Goal: Task Accomplishment & Management: Use online tool/utility

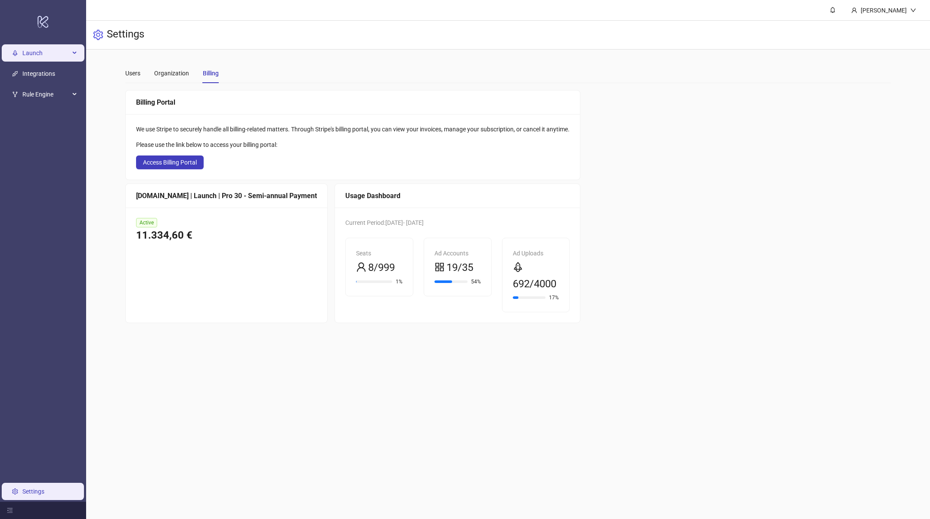
click at [43, 54] on span "Launch" at bounding box center [45, 52] width 47 height 17
click at [33, 73] on link "Sheets" at bounding box center [42, 73] width 18 height 7
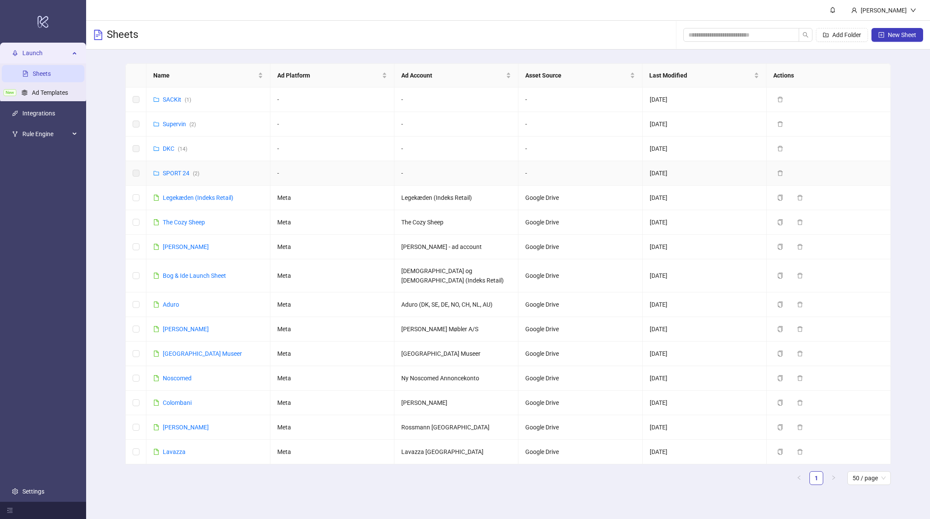
click at [168, 173] on link "SPORT 24 ( 2 )" at bounding box center [181, 173] width 37 height 7
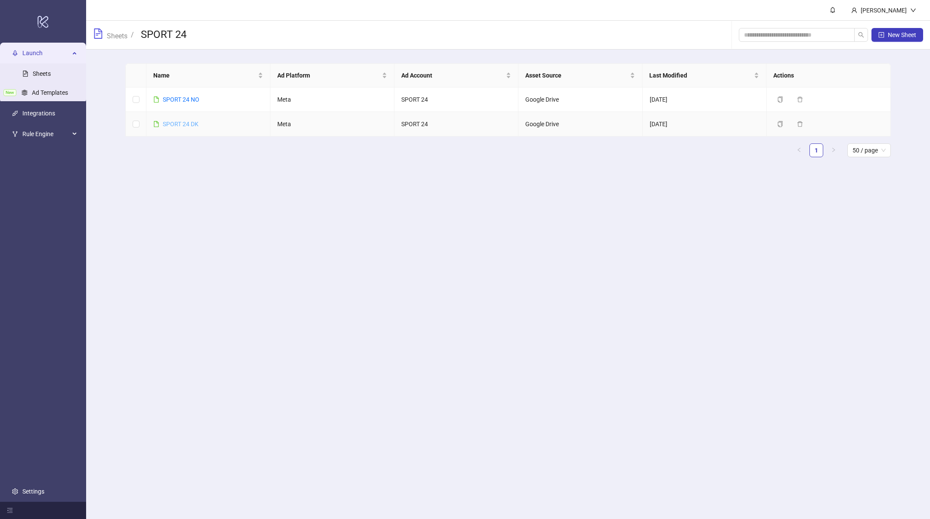
click at [181, 123] on link "SPORT 24 DK" at bounding box center [181, 124] width 36 height 7
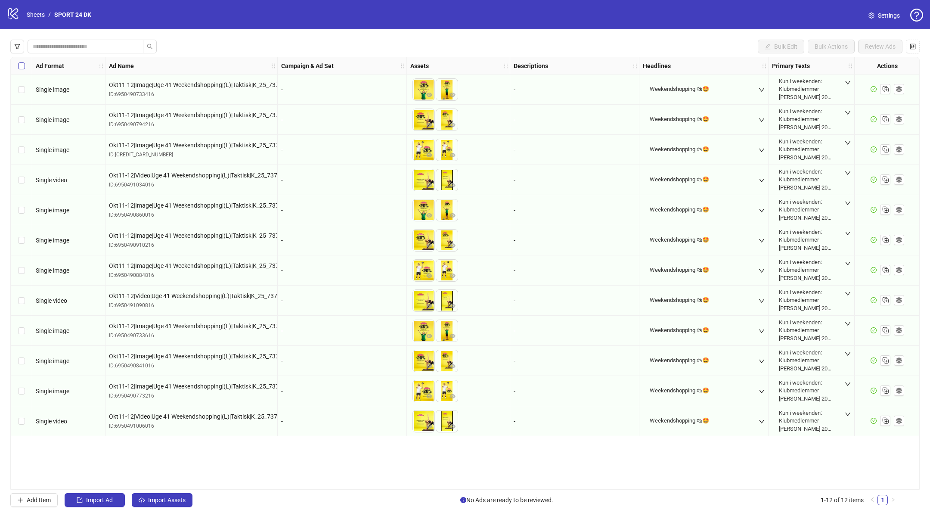
click at [24, 61] on label "Select all rows" at bounding box center [21, 65] width 7 height 9
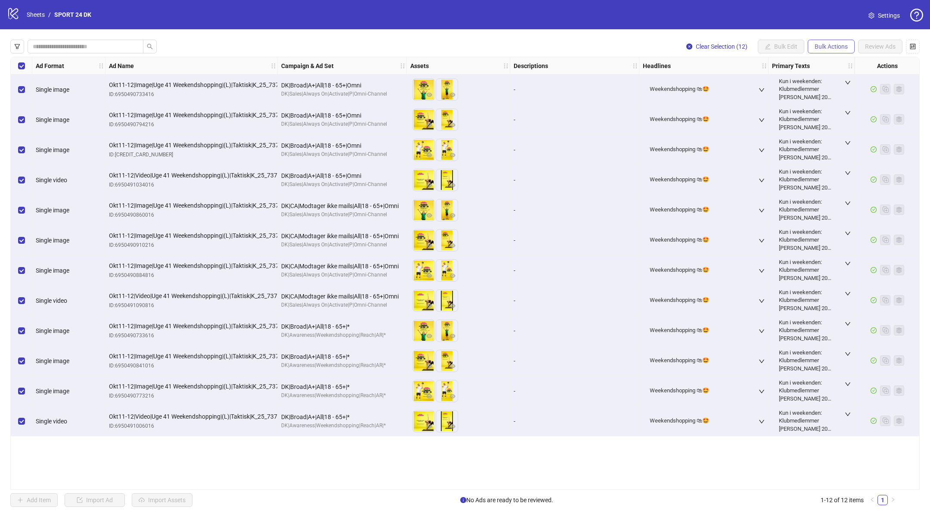
click at [831, 48] on span "Bulk Actions" at bounding box center [831, 46] width 33 height 7
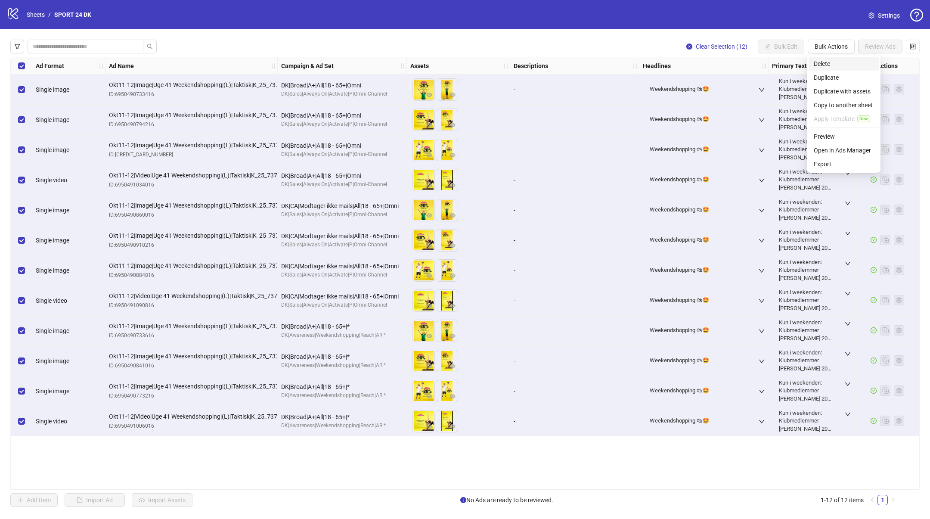
click at [830, 64] on span "Delete" at bounding box center [844, 63] width 60 height 9
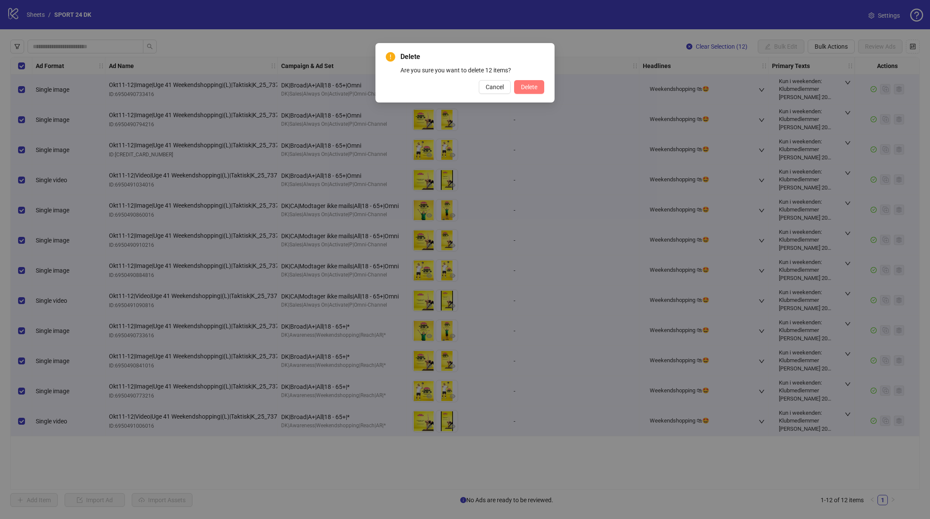
click at [525, 84] on span "Delete" at bounding box center [529, 87] width 16 height 7
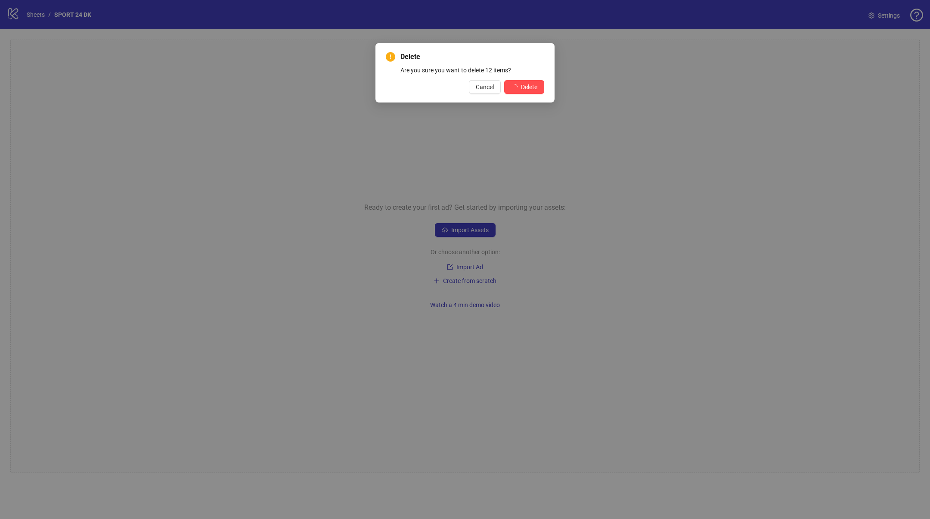
click at [465, 23] on div "Delete Are you sure you want to delete 12 items? Cancel Delete" at bounding box center [465, 259] width 930 height 519
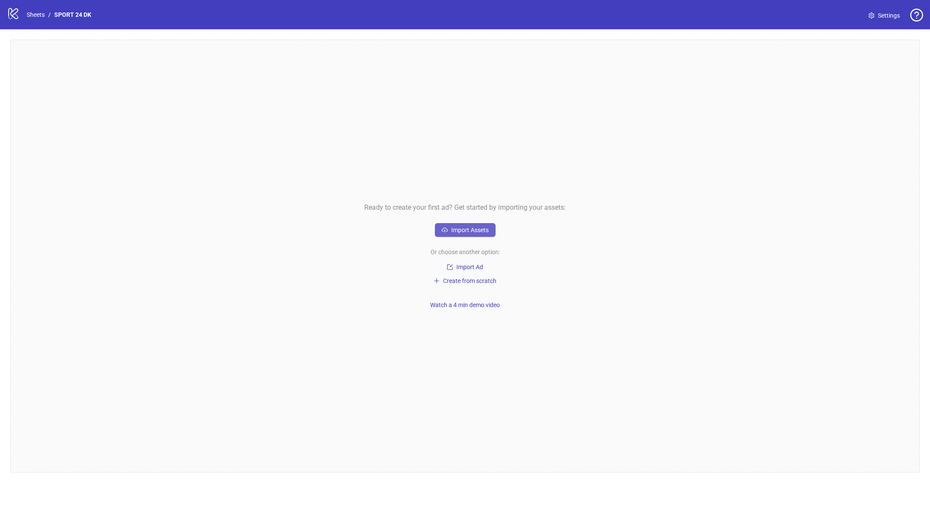
click at [463, 230] on span "Import Assets" at bounding box center [469, 230] width 37 height 7
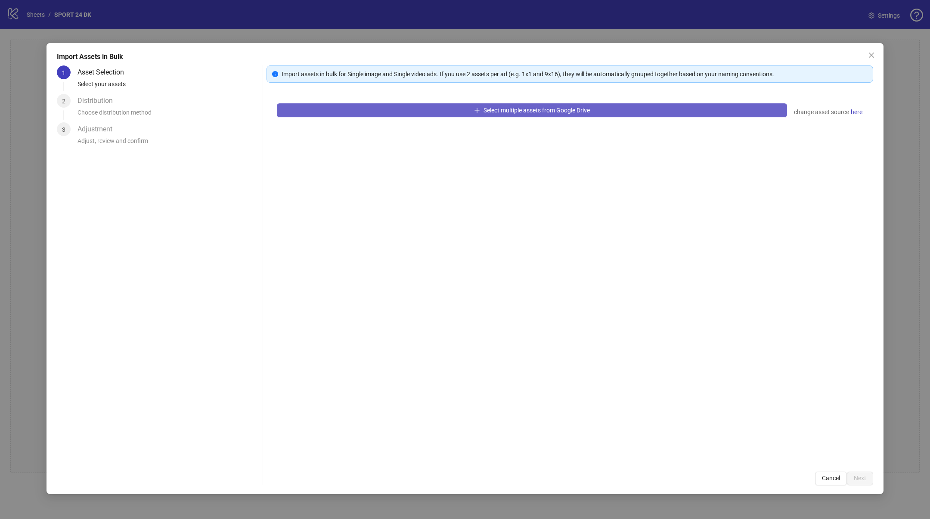
click at [563, 117] on button "Select multiple assets from Google Drive" at bounding box center [532, 110] width 510 height 14
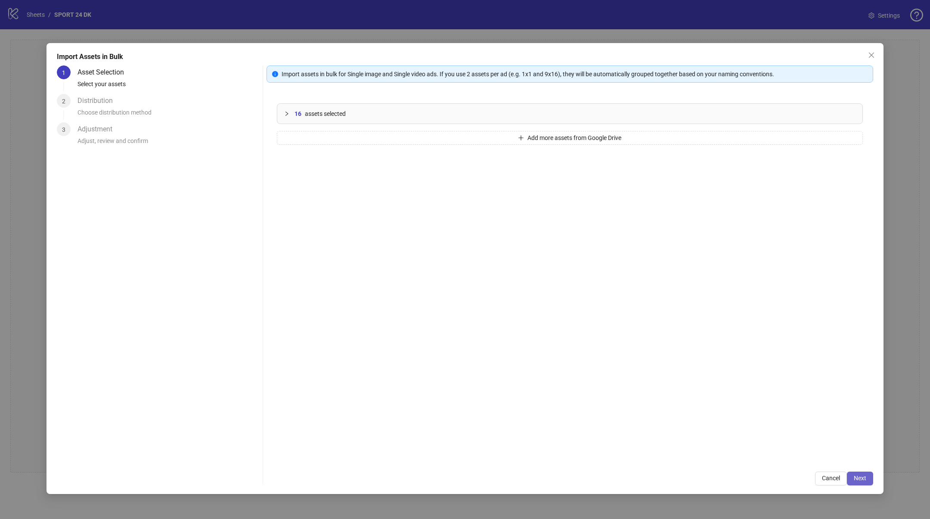
click at [857, 475] on span "Next" at bounding box center [860, 478] width 12 height 7
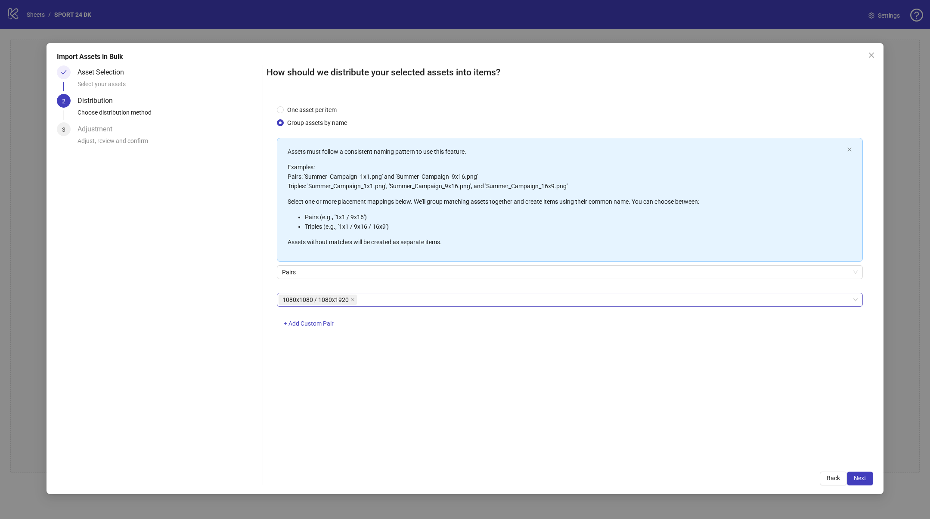
click at [364, 299] on div "1080x1080 / 1080x1920" at bounding box center [566, 300] width 574 height 12
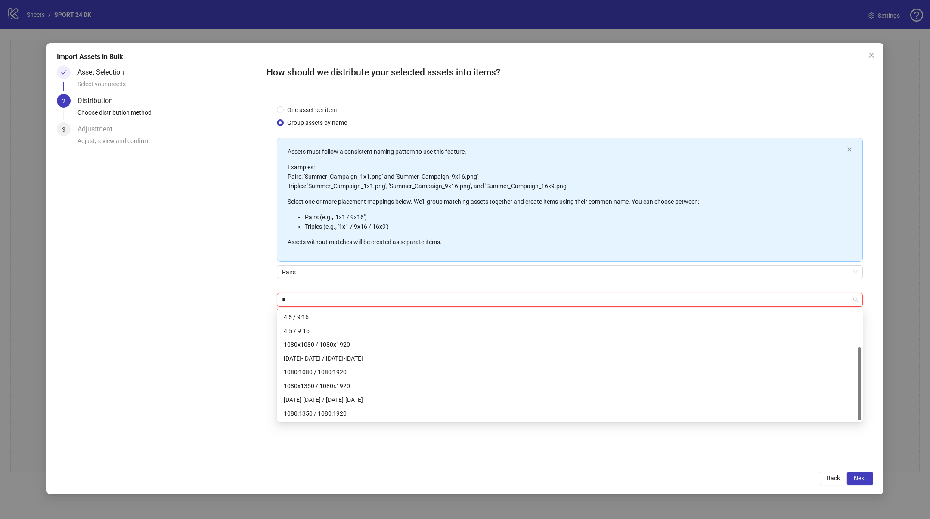
scroll to position [55, 0]
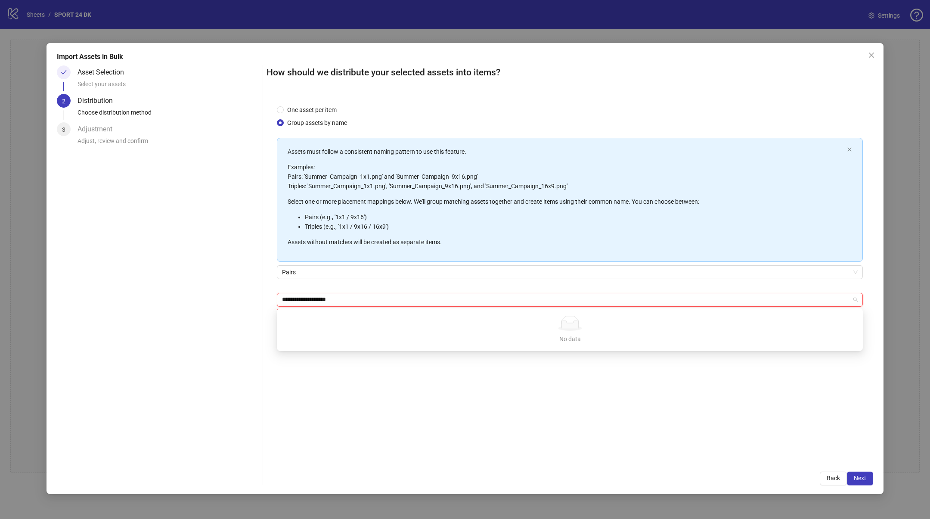
type input "**********"
click at [342, 424] on div "One asset per item Group assets by name Assets must follow a consistent naming …" at bounding box center [570, 278] width 607 height 366
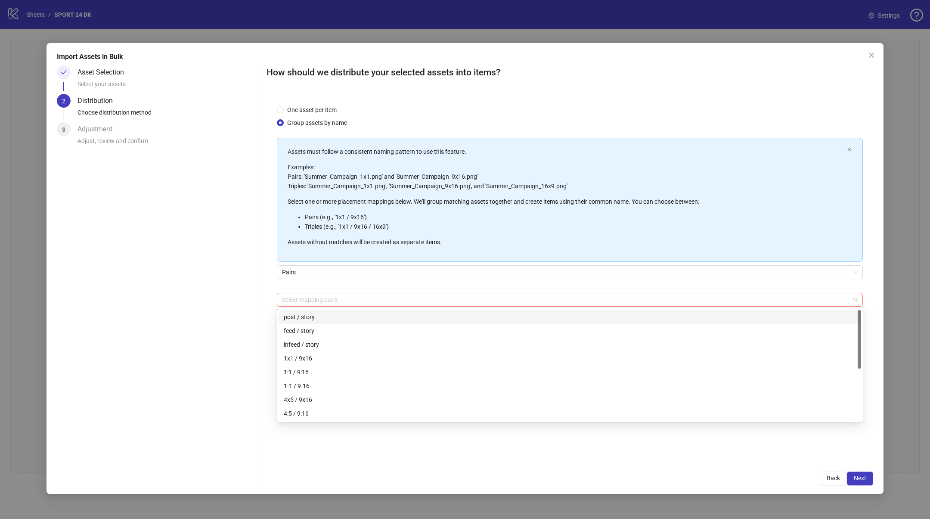
click at [329, 302] on div at bounding box center [566, 300] width 574 height 12
click at [233, 341] on div "Asset Selection Select your assets 2 Distribution Choose distribution method 3 …" at bounding box center [158, 275] width 202 height 420
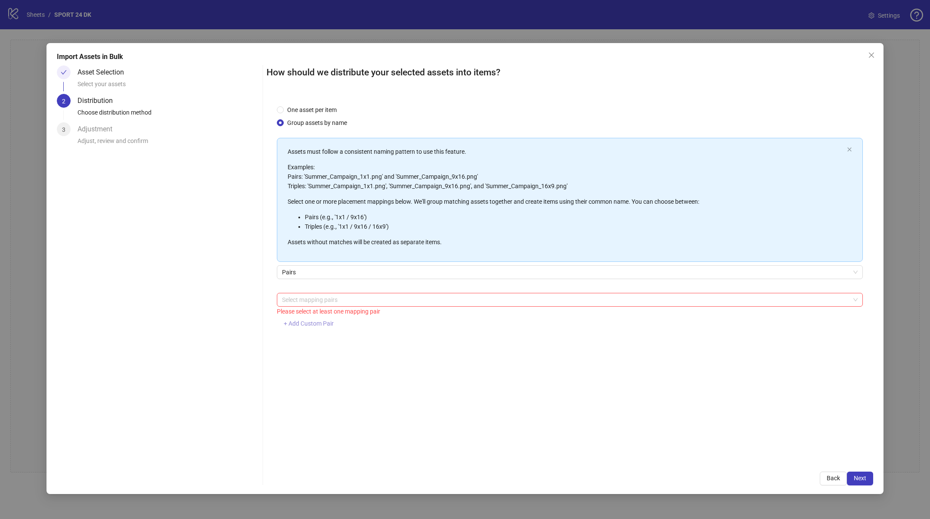
click at [307, 323] on span "+ Add Custom Pair" at bounding box center [309, 323] width 50 height 7
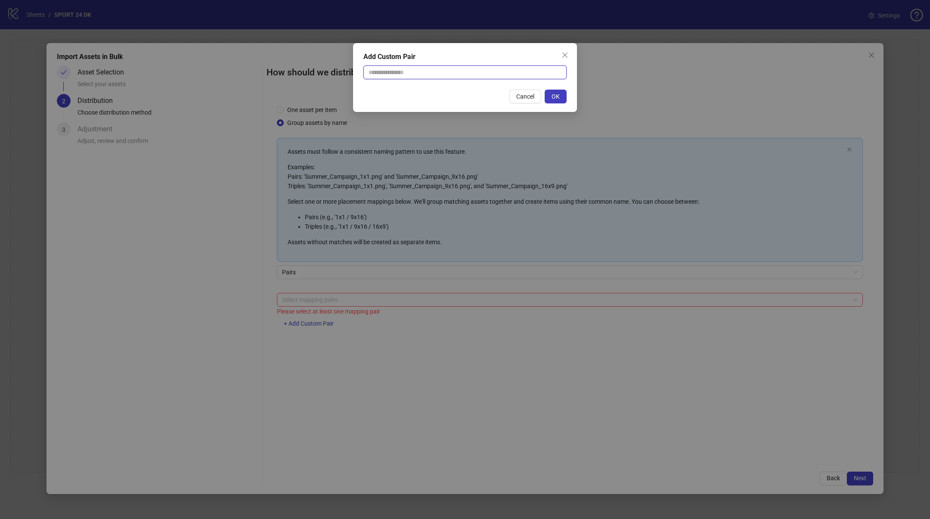
click at [399, 71] on input "text" at bounding box center [464, 72] width 203 height 14
type input "**********"
click at [397, 91] on div "Cancel OK" at bounding box center [464, 97] width 203 height 14
click at [556, 95] on span "OK" at bounding box center [556, 96] width 8 height 7
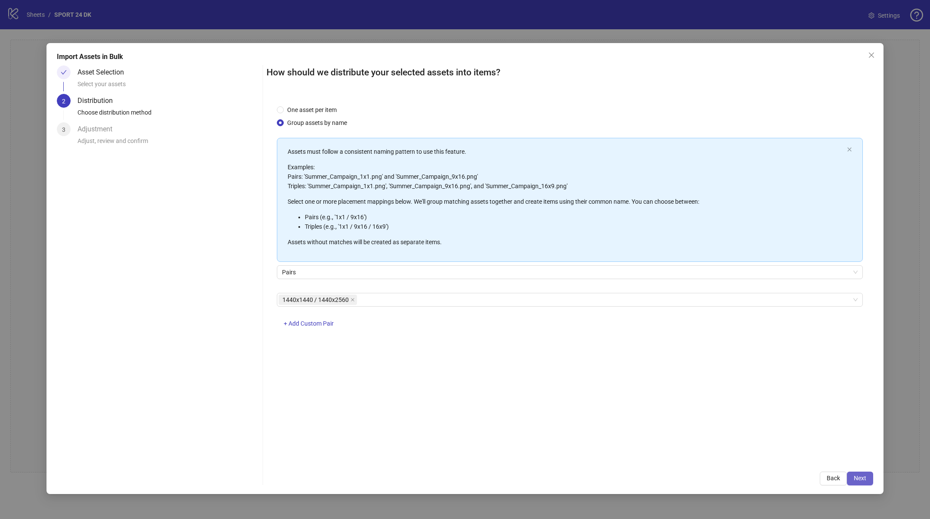
click at [855, 477] on span "Next" at bounding box center [860, 478] width 12 height 7
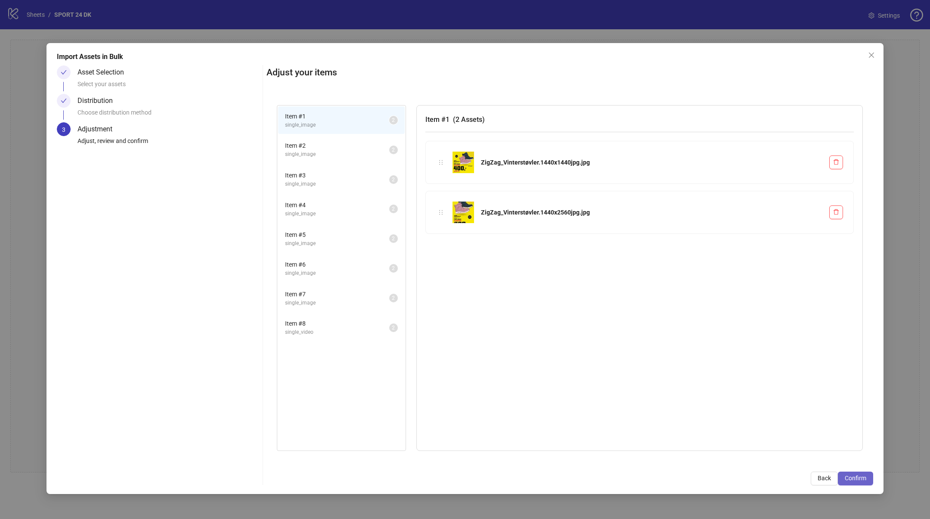
click at [853, 478] on span "Confirm" at bounding box center [856, 478] width 22 height 7
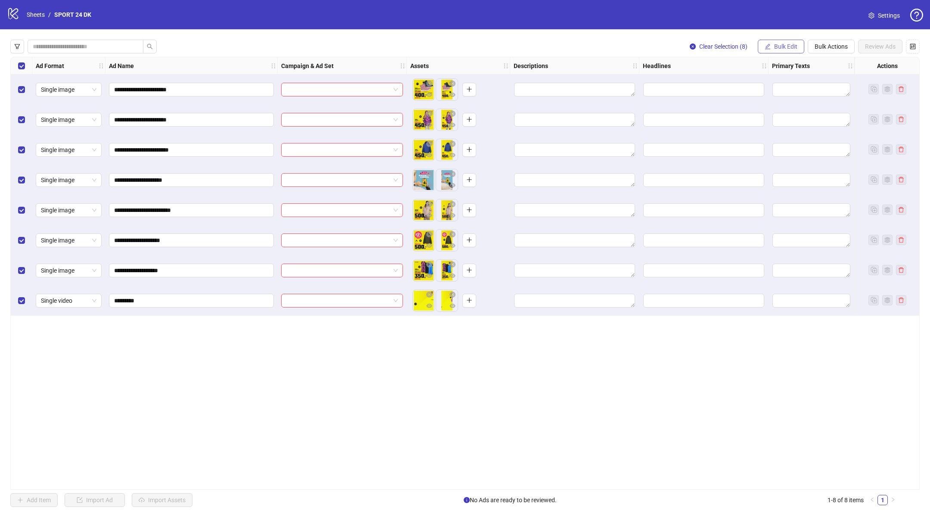
click at [795, 43] on span "Bulk Edit" at bounding box center [785, 46] width 23 height 7
click at [786, 90] on span "Campaign & Ad Set" at bounding box center [789, 91] width 51 height 9
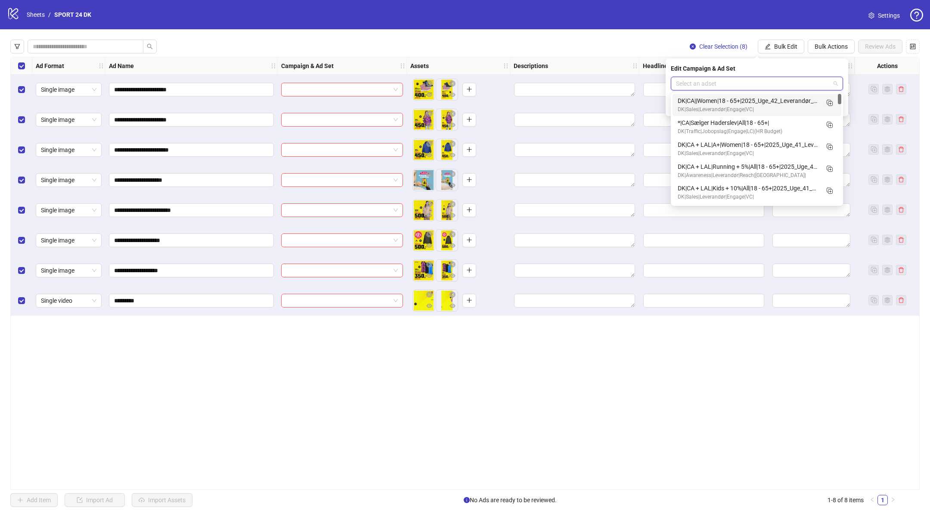
click at [776, 87] on input "search" at bounding box center [753, 83] width 154 height 13
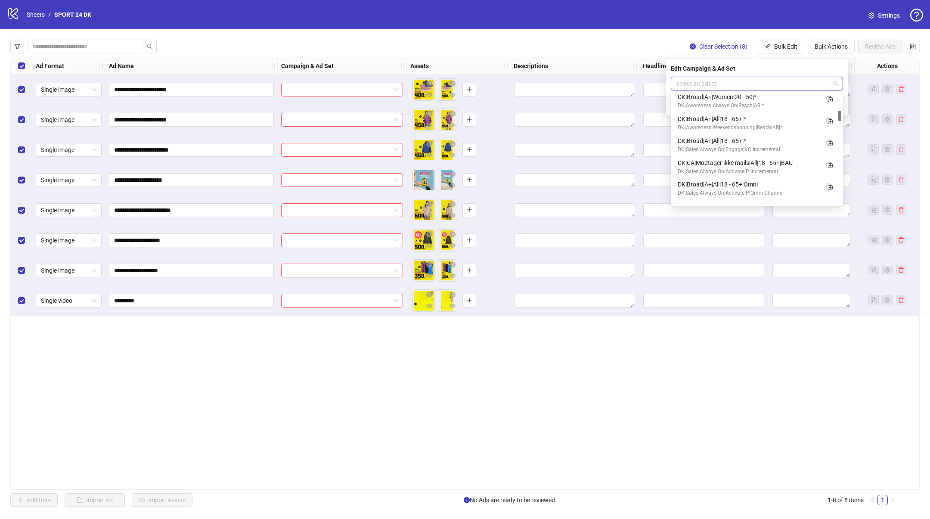
scroll to position [180, 0]
click at [718, 143] on div "DK|Broad|A+|All|18 - 65+|*" at bounding box center [748, 140] width 141 height 9
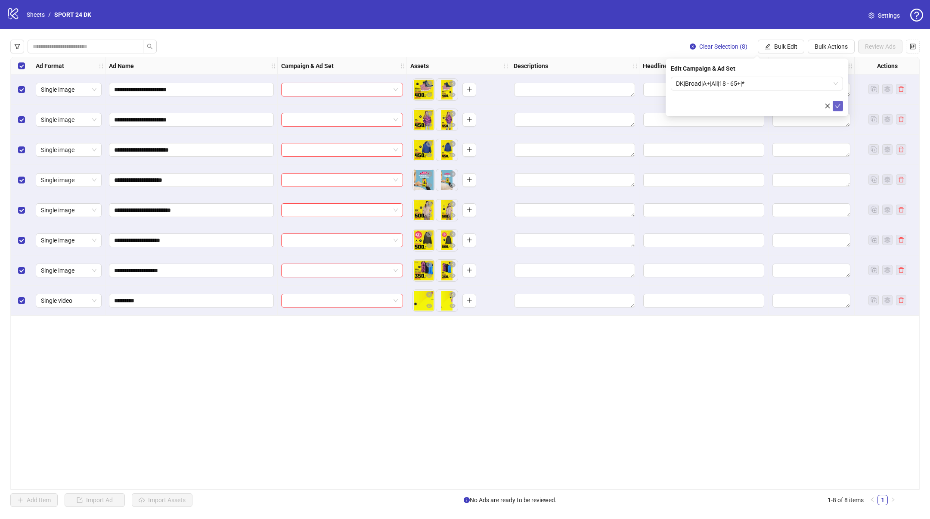
click at [838, 106] on icon "check" at bounding box center [838, 106] width 6 height 4
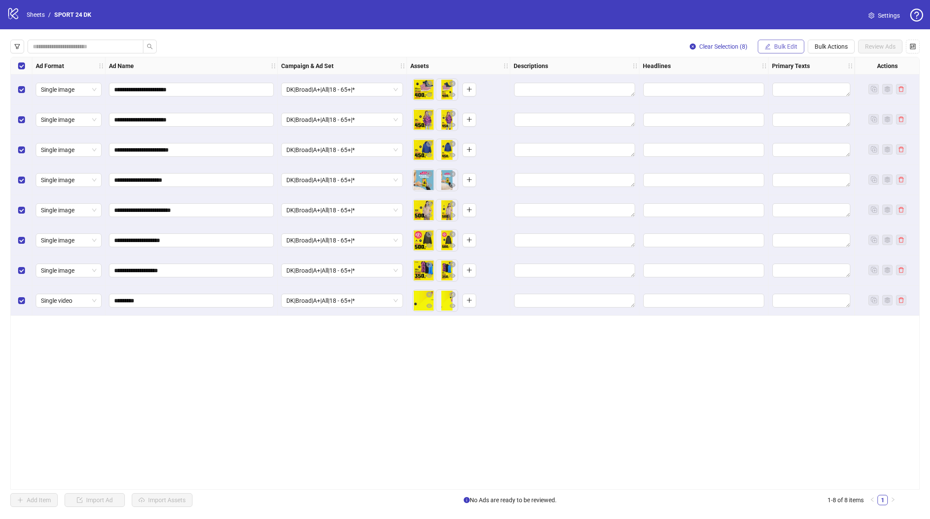
click at [790, 46] on span "Bulk Edit" at bounding box center [785, 46] width 23 height 7
click at [780, 117] on span "Headlines" at bounding box center [789, 118] width 51 height 9
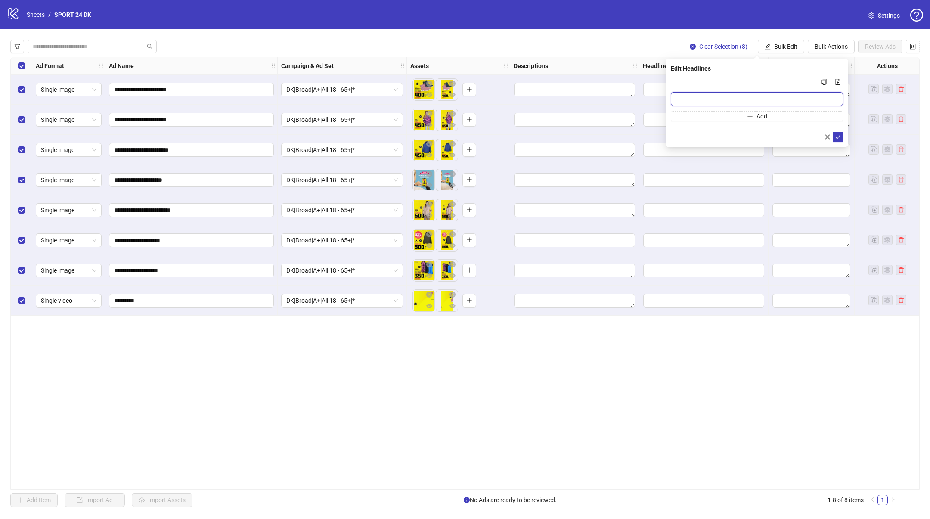
click at [761, 96] on input "Multi-input container - paste or copy values" at bounding box center [757, 99] width 172 height 14
paste input "**********"
type input "**********"
click at [724, 112] on button "Add" at bounding box center [757, 116] width 172 height 10
paste input "**********"
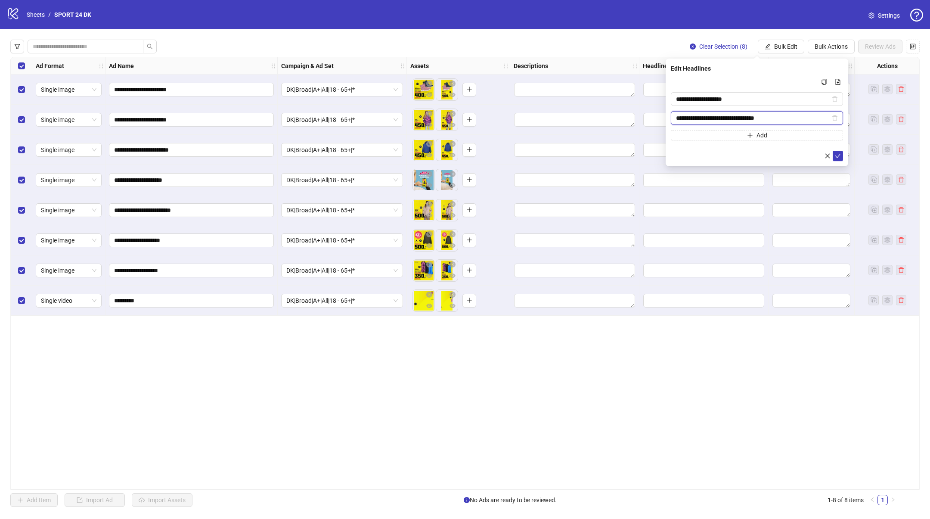
type input "**********"
click at [738, 146] on form "**********" at bounding box center [757, 119] width 172 height 84
click at [738, 136] on button "Add" at bounding box center [757, 135] width 172 height 10
paste input "**********"
type input "**********"
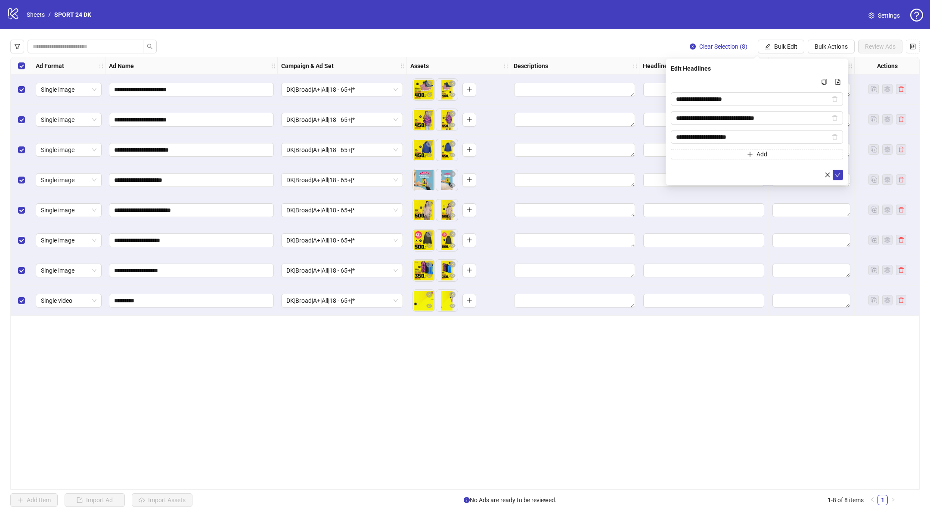
click at [748, 174] on div at bounding box center [757, 175] width 172 height 10
click at [836, 173] on icon "check" at bounding box center [838, 175] width 6 height 6
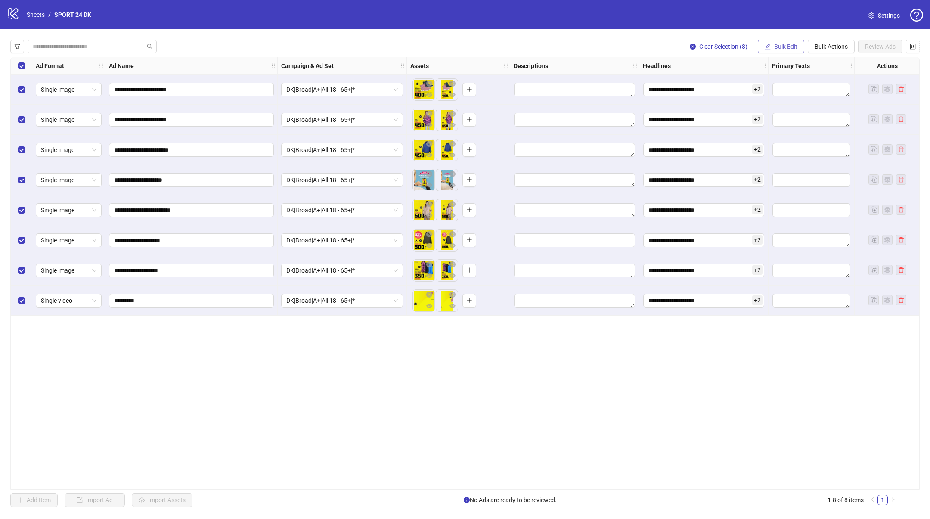
click at [788, 45] on span "Bulk Edit" at bounding box center [785, 46] width 23 height 7
click at [781, 135] on span "Primary Texts" at bounding box center [789, 132] width 51 height 9
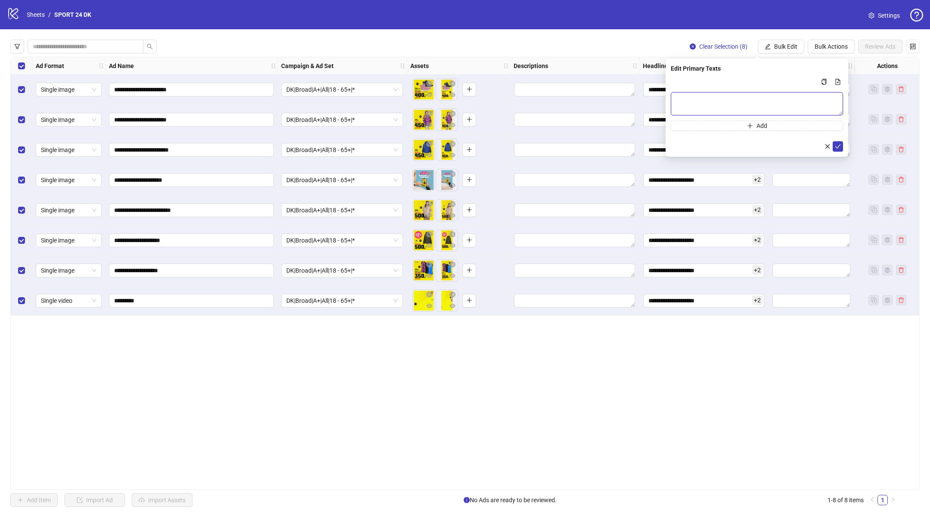
click at [746, 99] on textarea "Multi-text input container - paste or copy values" at bounding box center [757, 103] width 172 height 23
paste textarea "**********"
type textarea "**********"
click at [731, 142] on div at bounding box center [757, 146] width 172 height 10
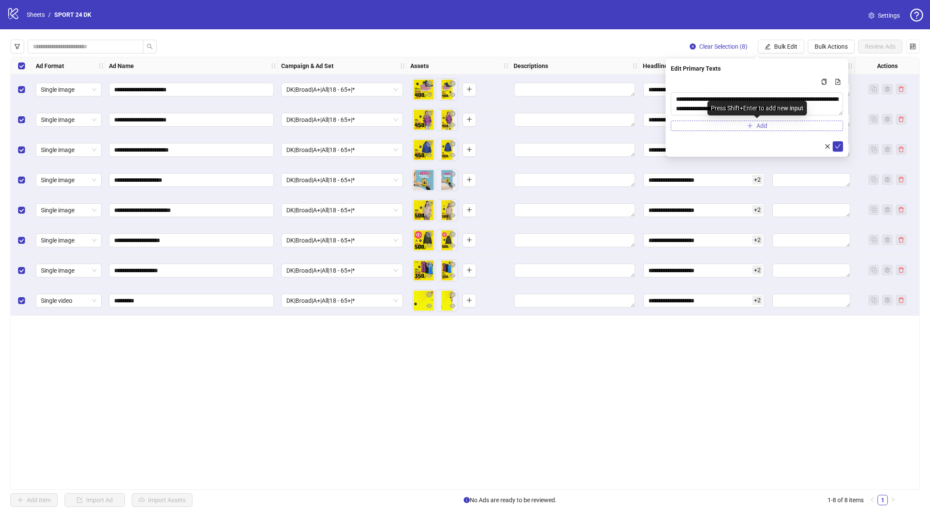
drag, startPoint x: 738, startPoint y: 126, endPoint x: 894, endPoint y: 137, distance: 156.3
click at [739, 125] on button "Add" at bounding box center [757, 126] width 172 height 10
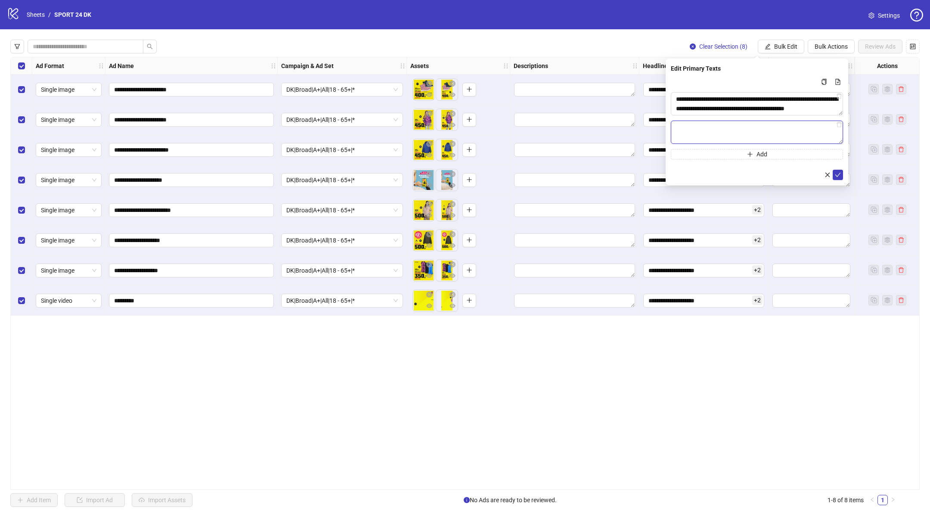
paste textarea "**********"
type textarea "**********"
click at [757, 170] on div at bounding box center [757, 175] width 172 height 10
click at [757, 154] on span "Add" at bounding box center [762, 154] width 11 height 7
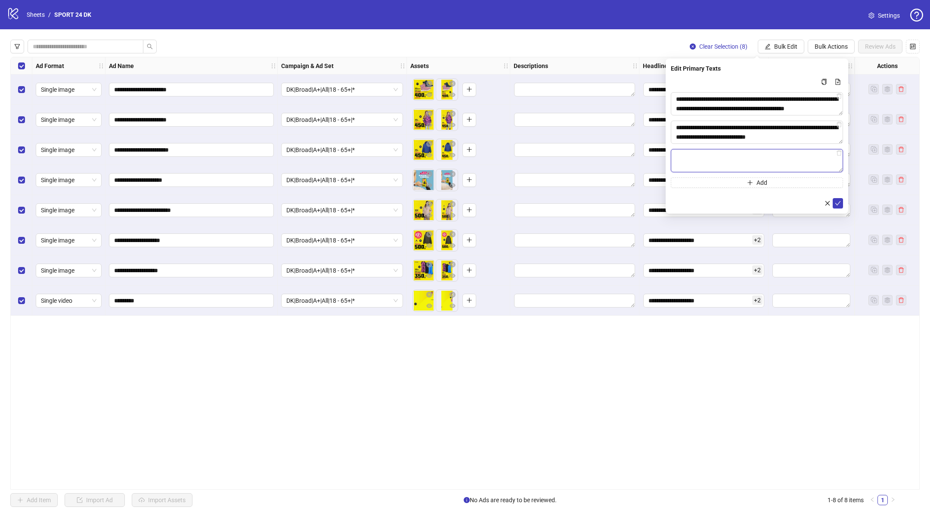
paste textarea "**********"
type textarea "**********"
click at [772, 207] on div at bounding box center [757, 203] width 172 height 10
click at [839, 204] on icon "check" at bounding box center [838, 203] width 6 height 6
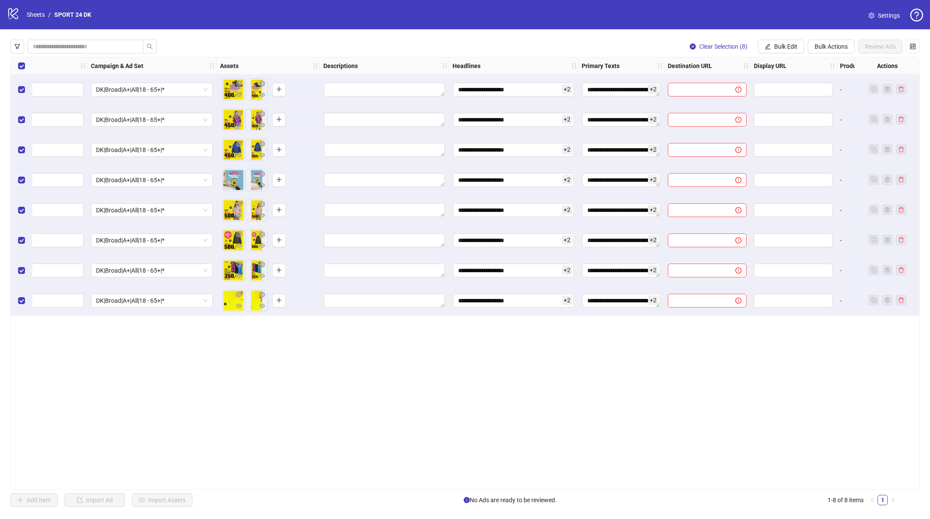
scroll to position [0, 220]
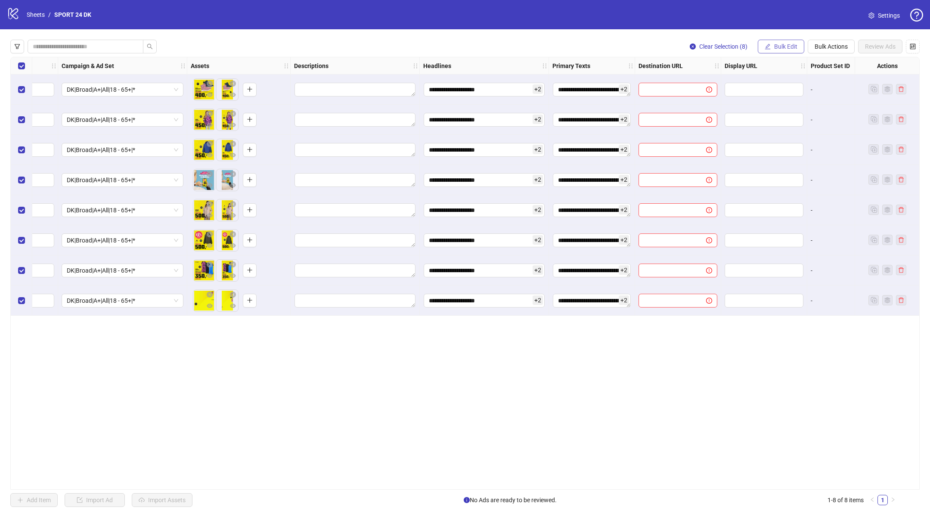
click at [777, 46] on span "Bulk Edit" at bounding box center [785, 46] width 23 height 7
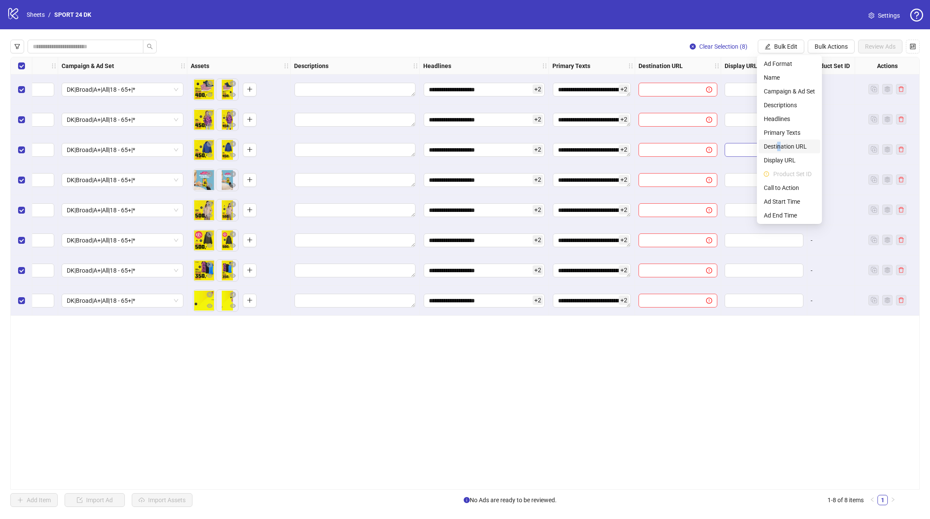
click at [779, 145] on span "Destination URL" at bounding box center [789, 146] width 51 height 9
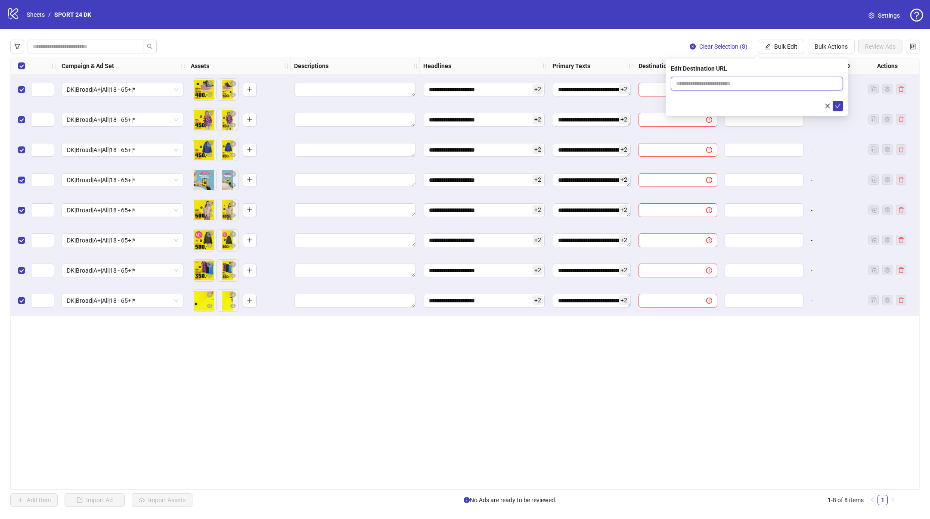
click at [710, 82] on input "text" at bounding box center [753, 83] width 155 height 9
paste input "**********"
type input "**********"
drag, startPoint x: 698, startPoint y: 106, endPoint x: 712, endPoint y: 107, distance: 13.8
click at [700, 106] on div at bounding box center [757, 106] width 172 height 10
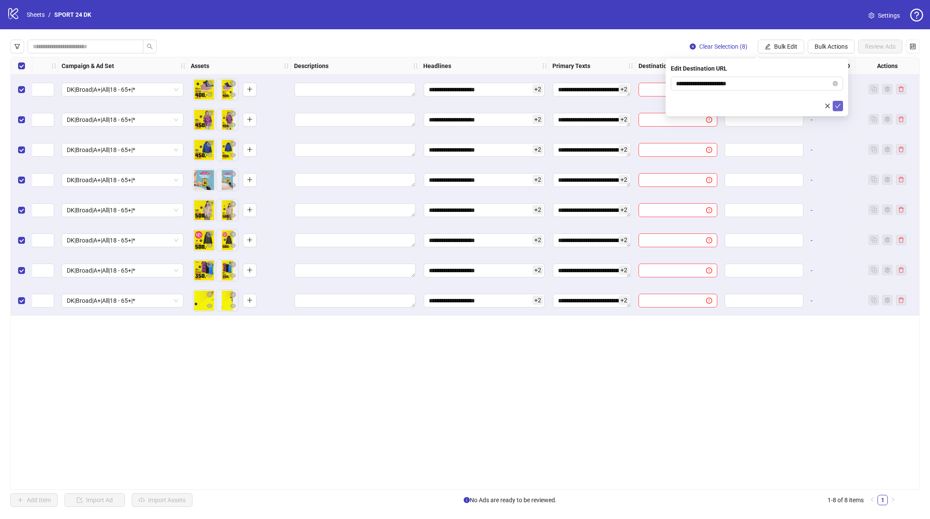
click at [838, 103] on icon "check" at bounding box center [838, 106] width 6 height 6
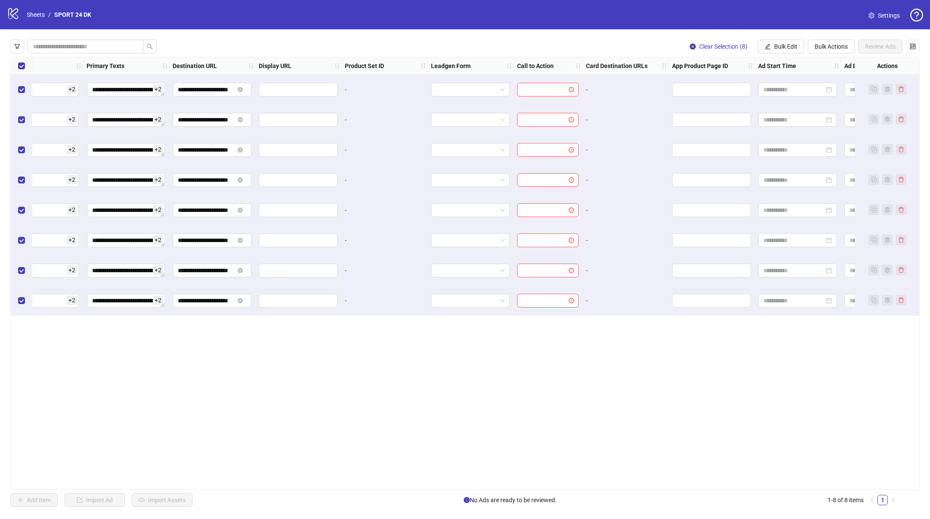
scroll to position [0, 520]
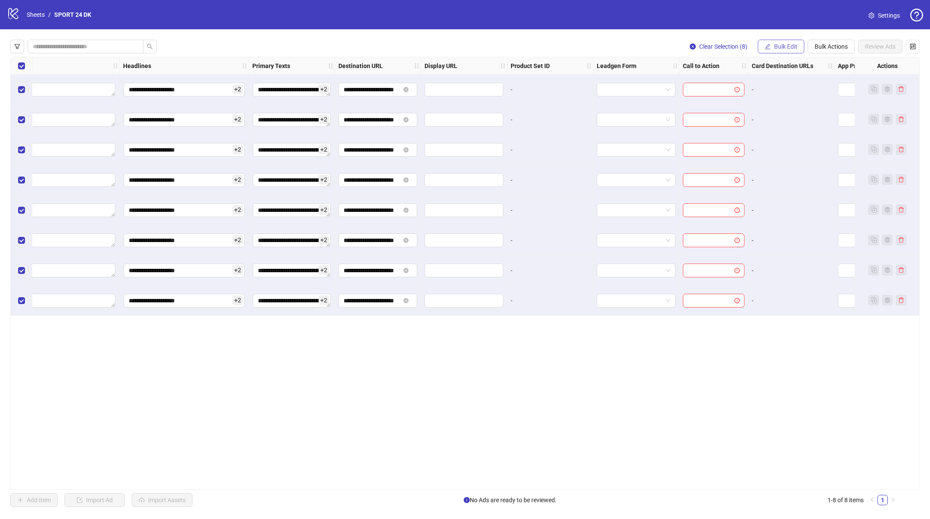
click at [792, 43] on span "Bulk Edit" at bounding box center [785, 46] width 23 height 7
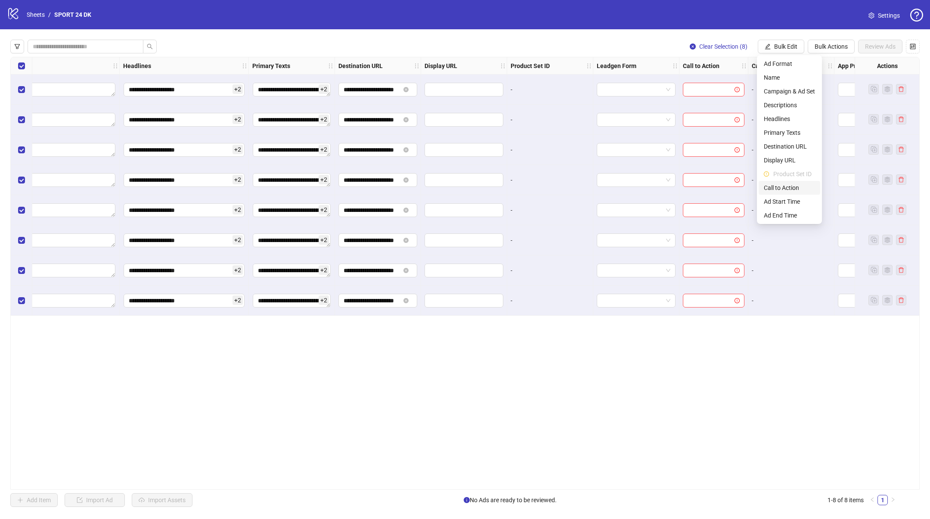
click at [783, 190] on span "Call to Action" at bounding box center [789, 187] width 51 height 9
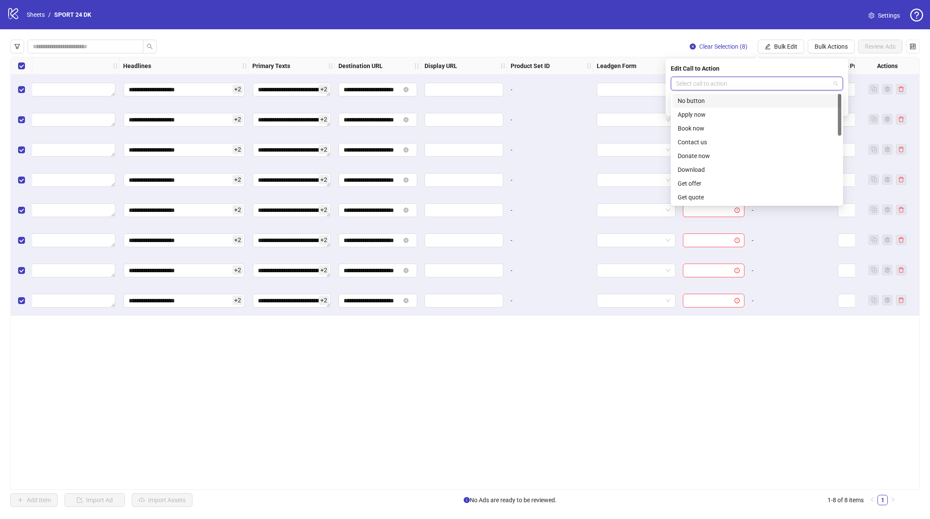
click at [720, 84] on input "search" at bounding box center [753, 83] width 154 height 13
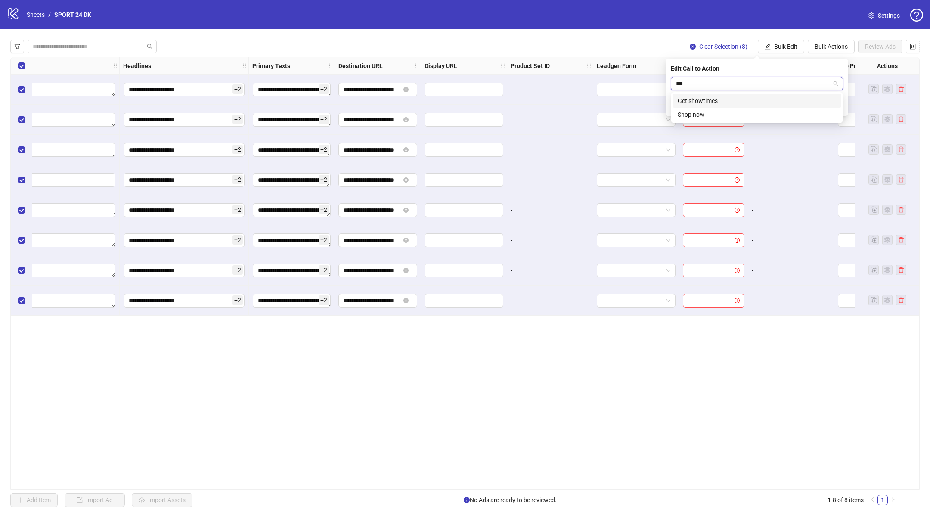
type input "****"
click at [717, 102] on div "Shop now" at bounding box center [757, 100] width 158 height 9
click at [836, 102] on span "submit" at bounding box center [838, 105] width 6 height 7
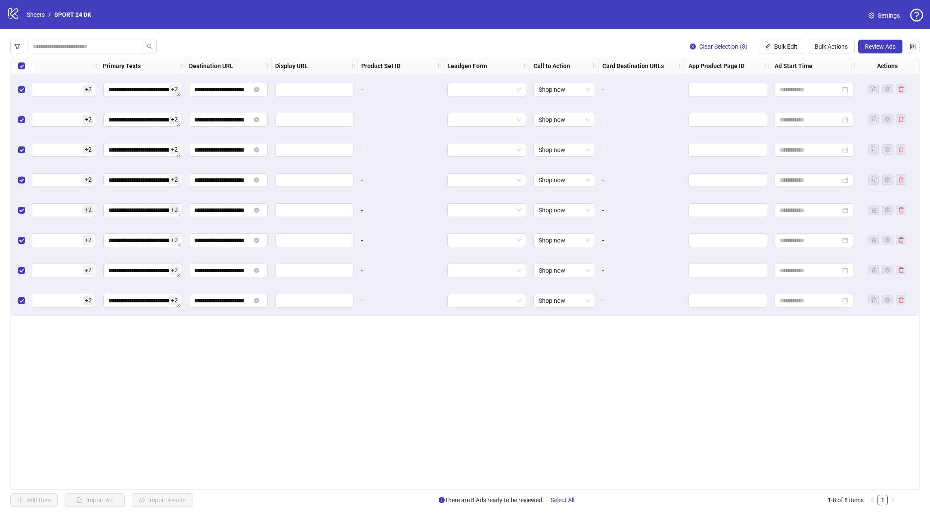
scroll to position [0, 758]
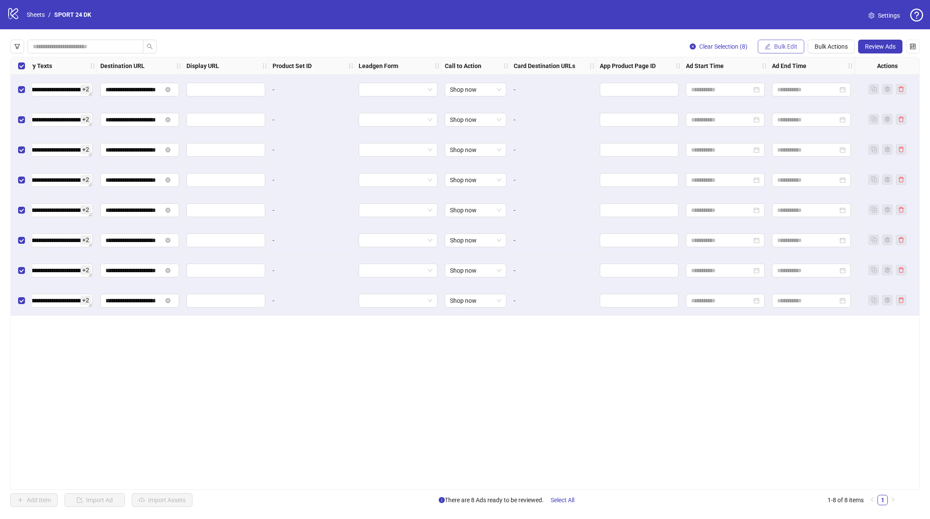
click at [784, 47] on span "Bulk Edit" at bounding box center [785, 46] width 23 height 7
click at [778, 203] on span "Ad Start Time" at bounding box center [789, 201] width 51 height 9
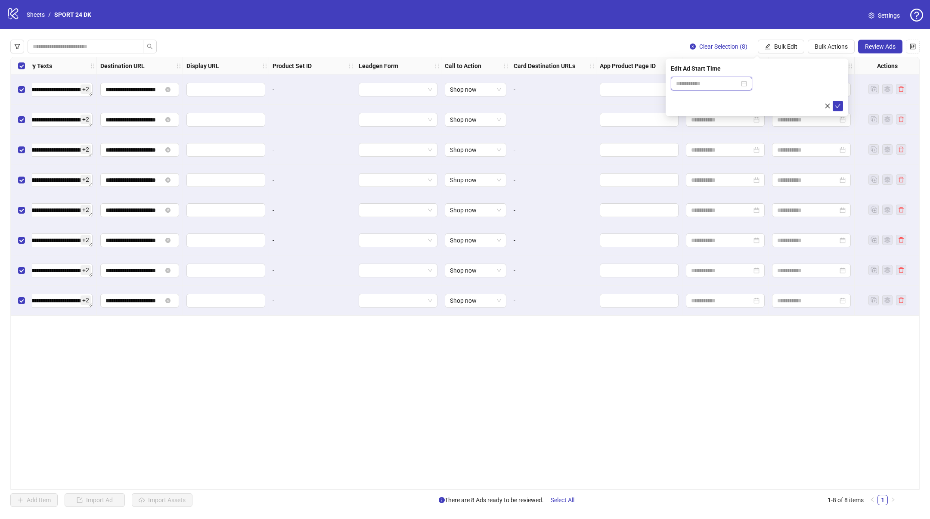
click at [729, 84] on input at bounding box center [707, 83] width 63 height 9
click at [711, 84] on input at bounding box center [707, 83] width 63 height 9
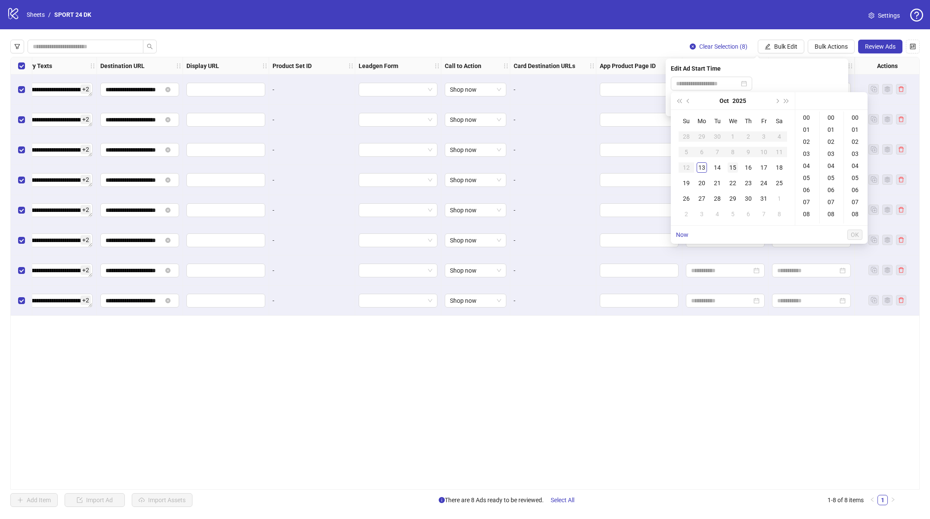
click at [733, 168] on div "15" at bounding box center [733, 167] width 10 height 10
click at [853, 127] on div "01" at bounding box center [856, 130] width 21 height 12
type input "**********"
click at [856, 234] on span "OK" at bounding box center [855, 234] width 8 height 7
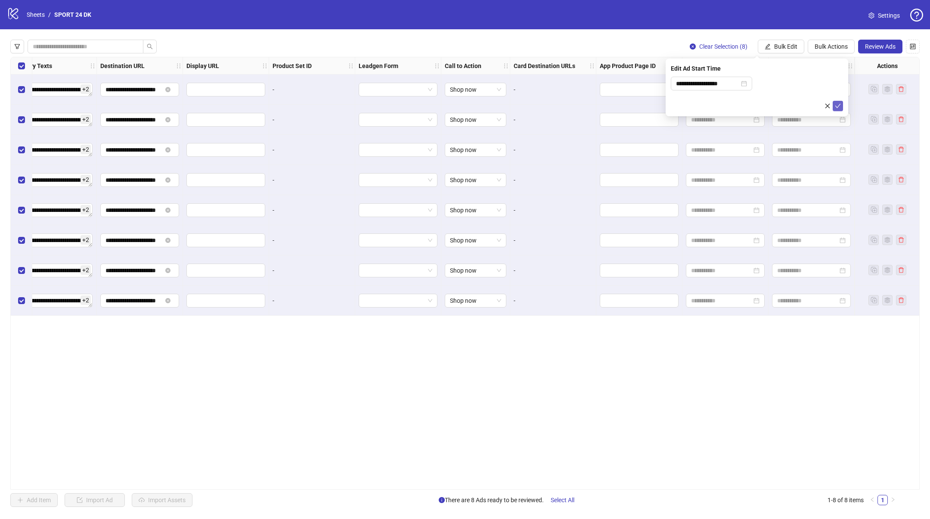
click at [836, 105] on icon "check" at bounding box center [838, 106] width 6 height 6
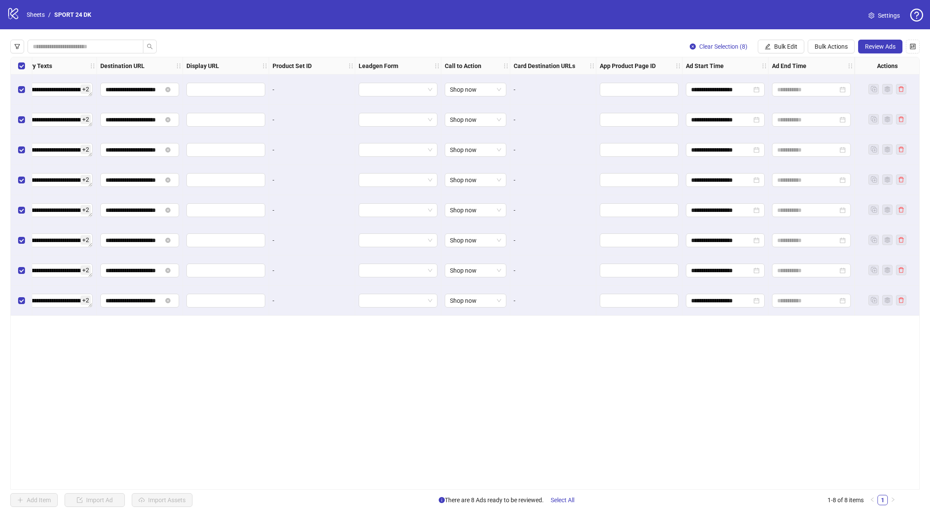
drag, startPoint x: 783, startPoint y: 46, endPoint x: 785, endPoint y: 74, distance: 28.1
click at [783, 46] on span "Bulk Edit" at bounding box center [785, 46] width 23 height 7
click at [783, 213] on span "Ad End Time" at bounding box center [789, 215] width 51 height 9
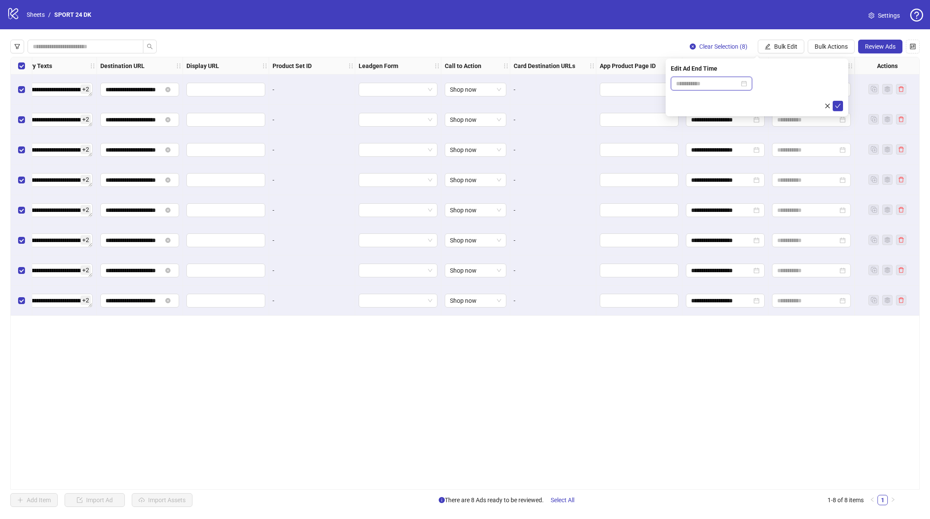
click at [713, 84] on input at bounding box center [707, 83] width 63 height 9
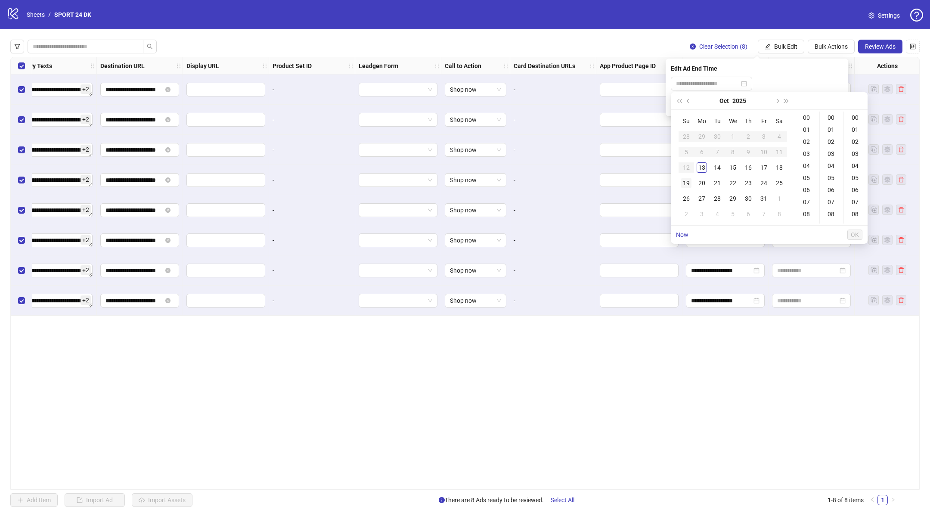
click at [689, 182] on div "19" at bounding box center [686, 183] width 10 height 10
drag, startPoint x: 809, startPoint y: 118, endPoint x: 827, endPoint y: 150, distance: 36.5
click at [811, 122] on div "23" at bounding box center [807, 118] width 21 height 12
click at [832, 119] on div "59" at bounding box center [832, 118] width 21 height 12
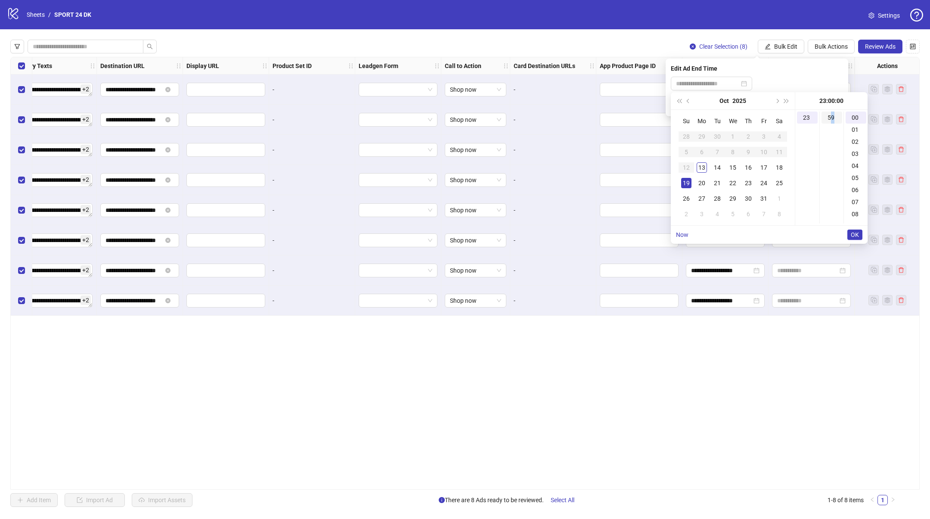
scroll to position [711, 0]
type input "**********"
click at [856, 233] on span "OK" at bounding box center [855, 234] width 8 height 7
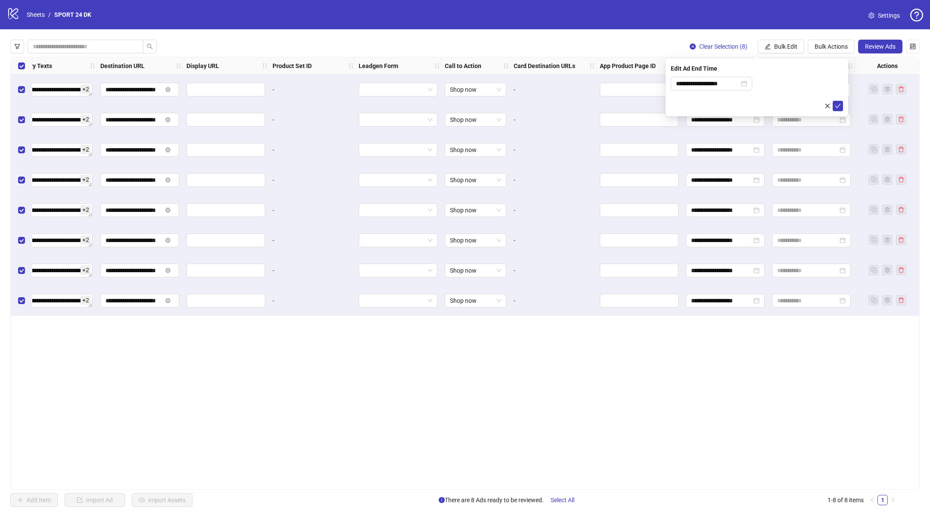
click at [739, 366] on div "**********" at bounding box center [465, 273] width 910 height 433
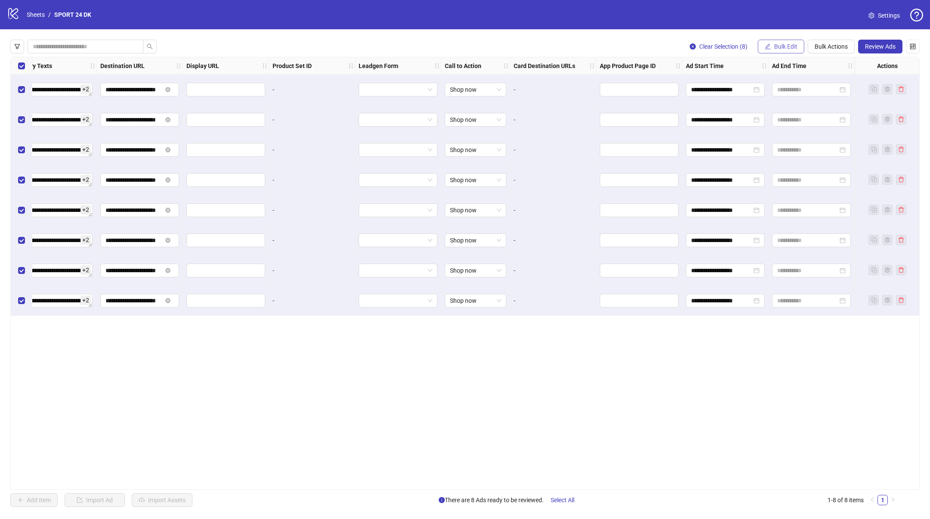
click at [784, 52] on button "Bulk Edit" at bounding box center [781, 47] width 47 height 14
click at [790, 211] on span "Ad End Time" at bounding box center [789, 215] width 51 height 9
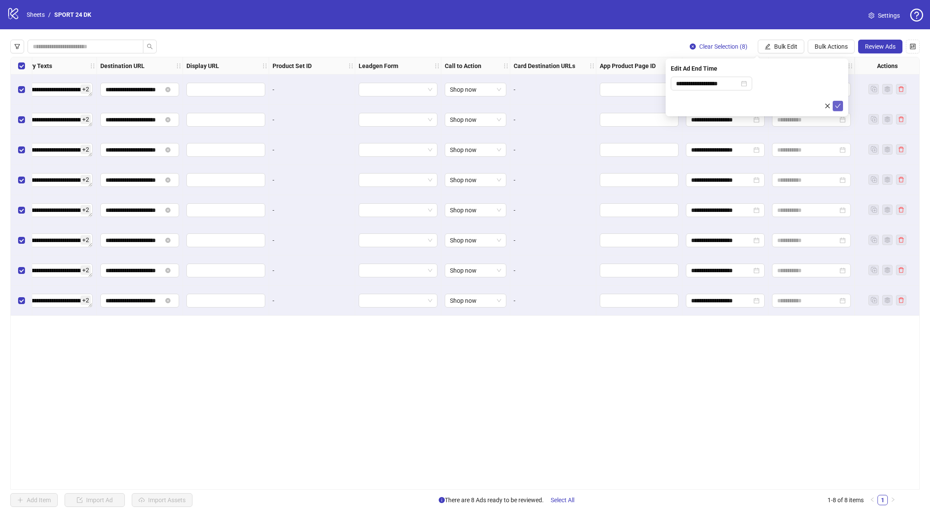
click at [837, 105] on icon "check" at bounding box center [838, 106] width 6 height 6
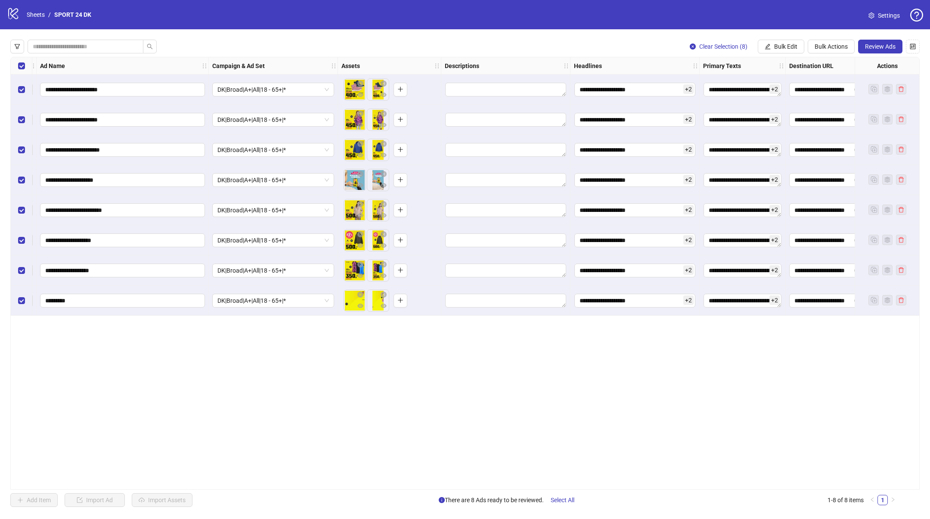
scroll to position [0, 0]
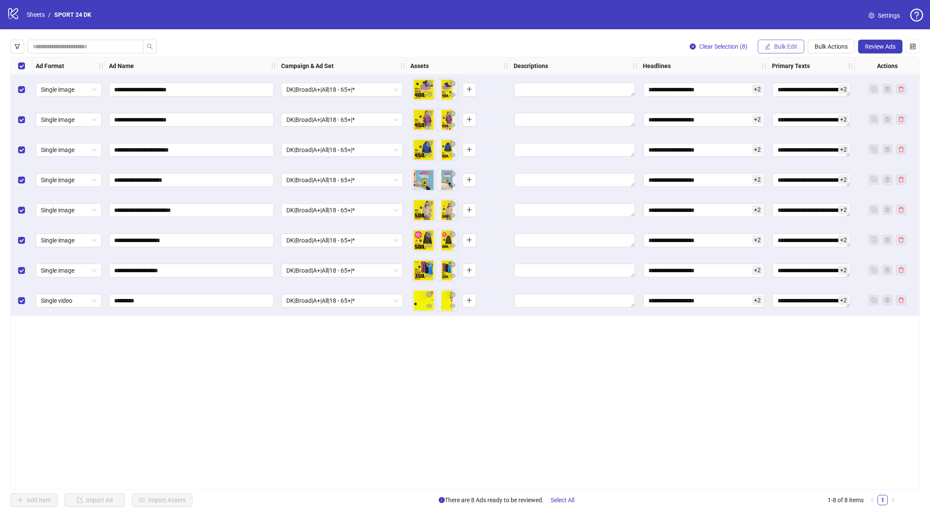
click at [767, 47] on icon "edit" at bounding box center [768, 46] width 6 height 6
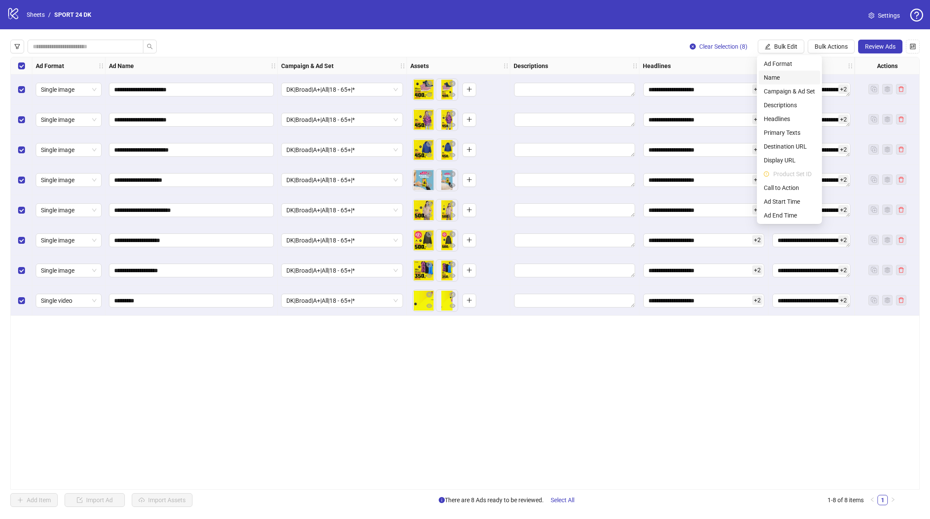
click at [770, 75] on span "Name" at bounding box center [789, 77] width 51 height 9
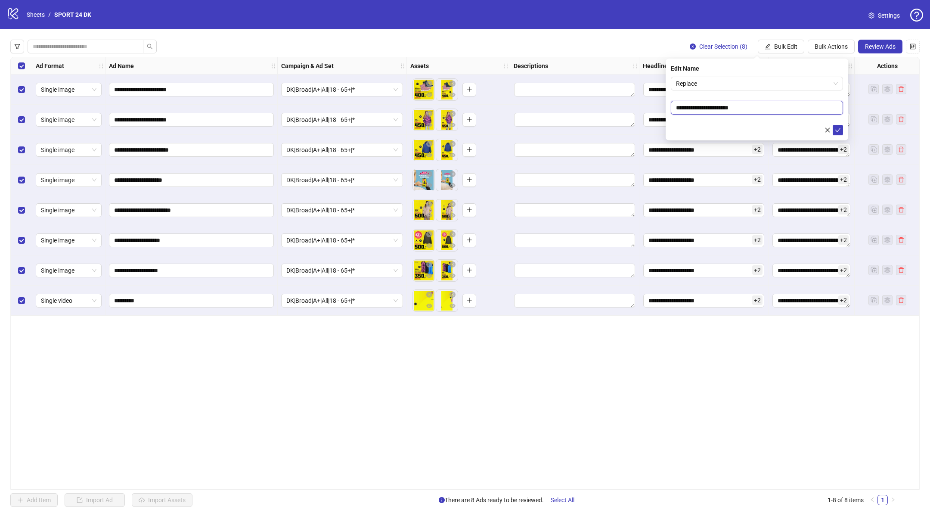
click at [710, 107] on input "**********" at bounding box center [757, 108] width 172 height 14
paste input "**********"
paste input "text"
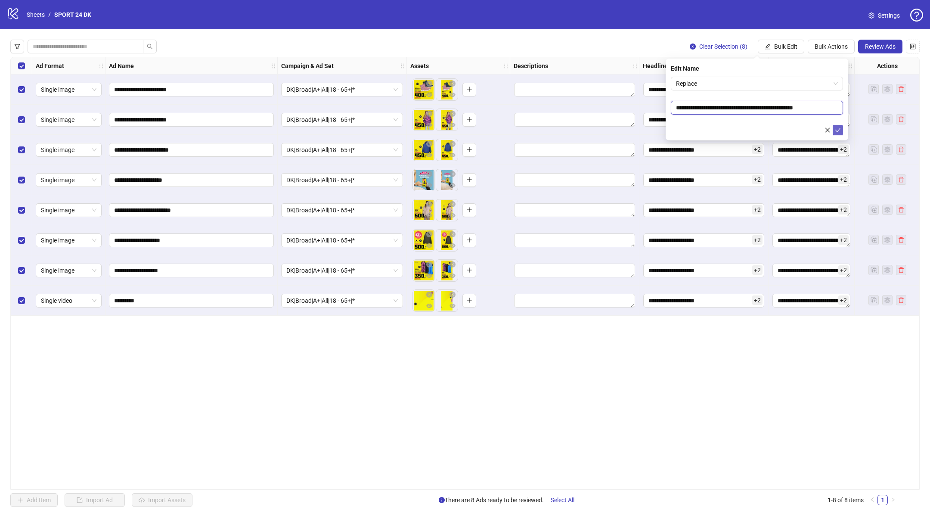
type input "**********"
click at [840, 128] on icon "check" at bounding box center [838, 130] width 6 height 4
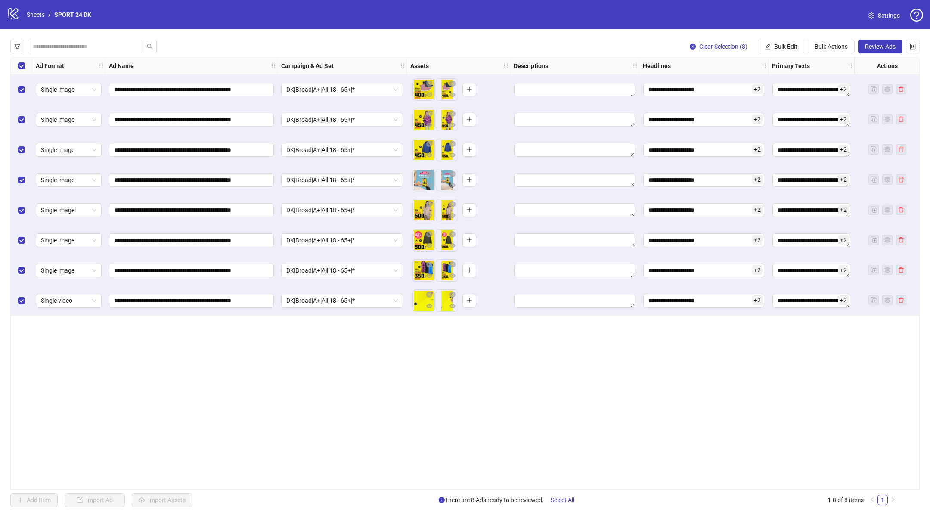
click at [655, 369] on div "**********" at bounding box center [465, 273] width 910 height 433
click at [834, 44] on span "Bulk Actions" at bounding box center [831, 46] width 33 height 7
click at [829, 88] on span "Duplicate with assets" at bounding box center [844, 91] width 60 height 9
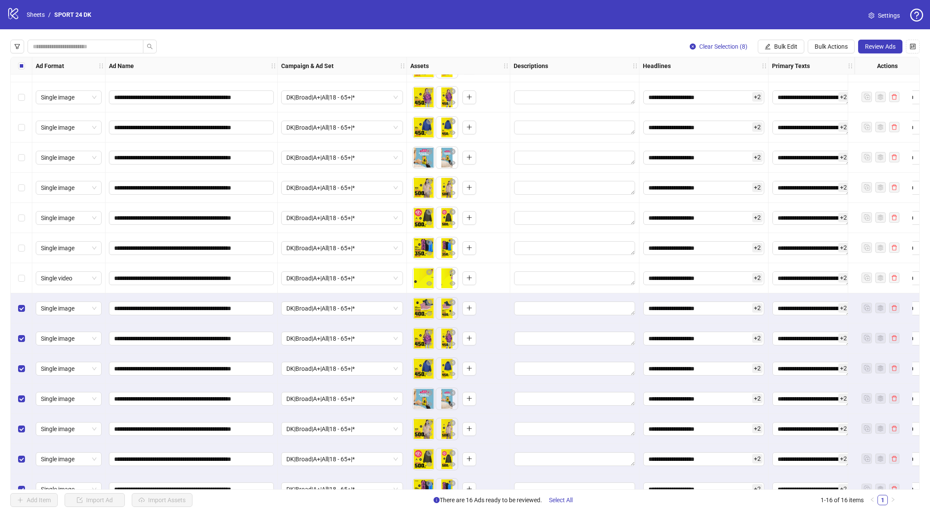
scroll to position [71, 0]
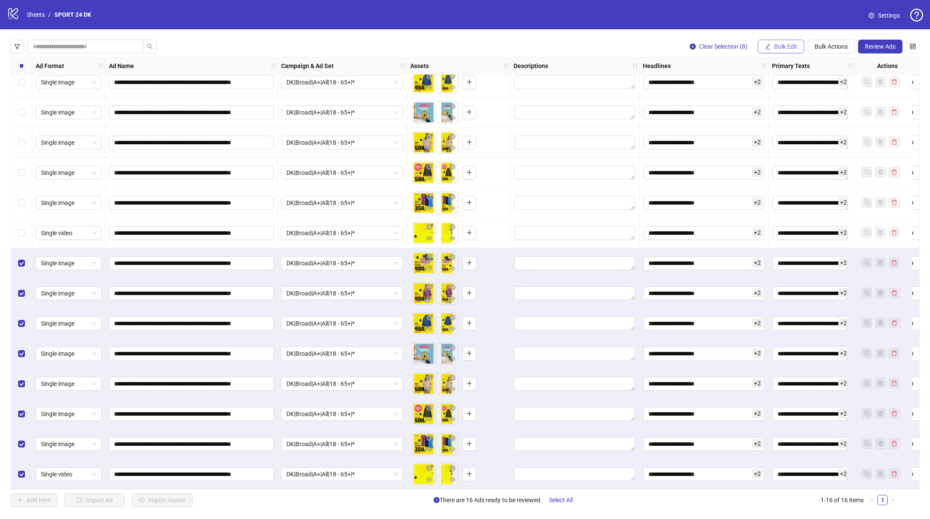
click at [783, 45] on span "Bulk Edit" at bounding box center [785, 46] width 23 height 7
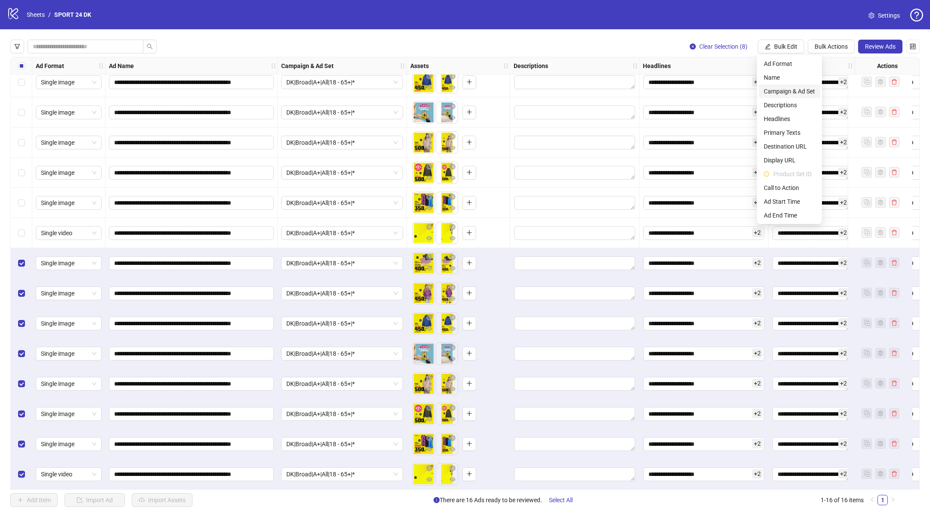
click at [777, 92] on span "Campaign & Ad Set" at bounding box center [789, 91] width 51 height 9
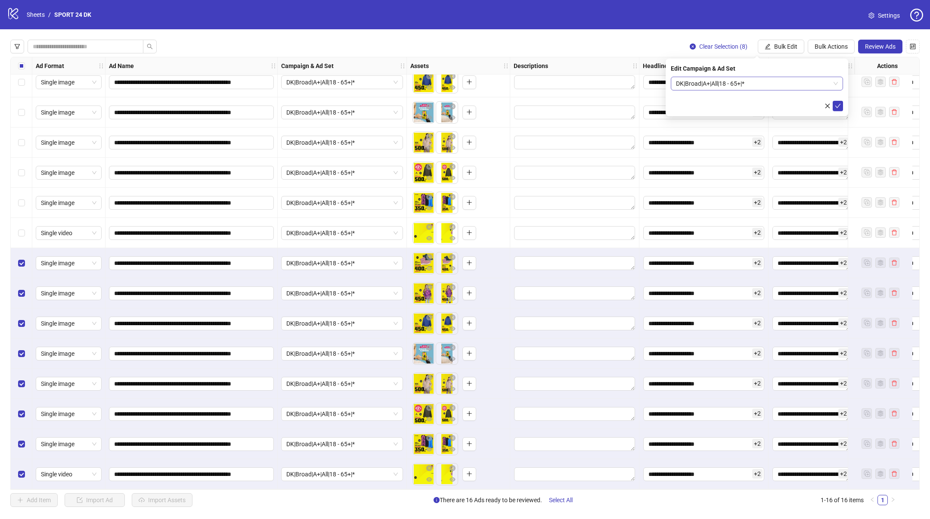
click at [713, 86] on span "DK|Broad|A+|All|18 - 65+|*" at bounding box center [757, 83] width 162 height 13
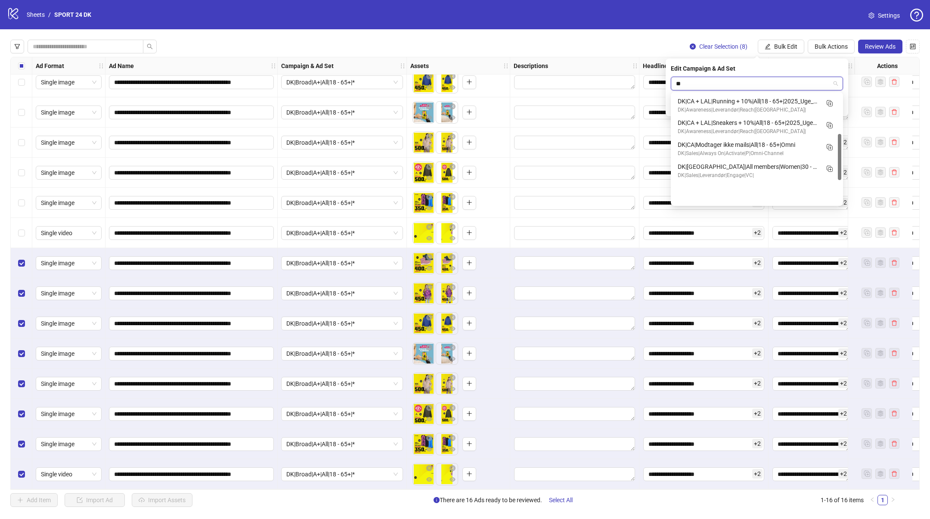
scroll to position [96, 0]
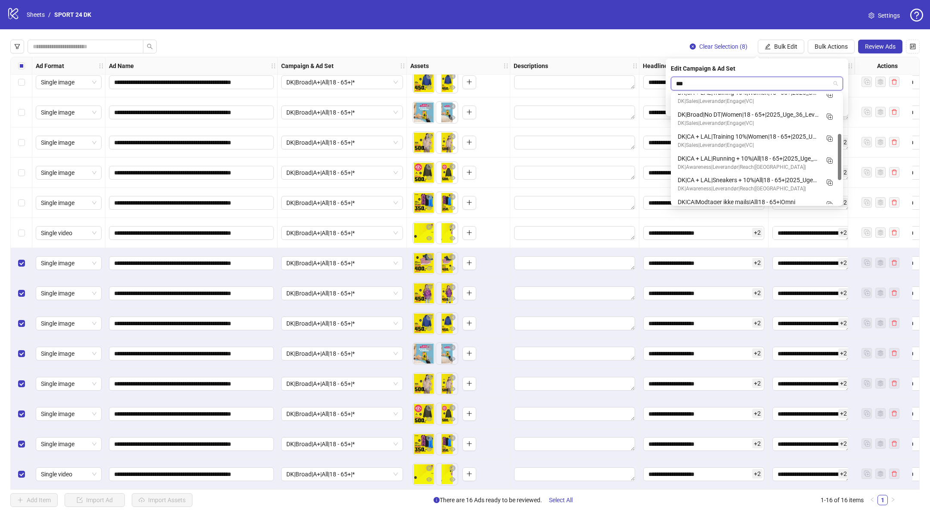
type input "****"
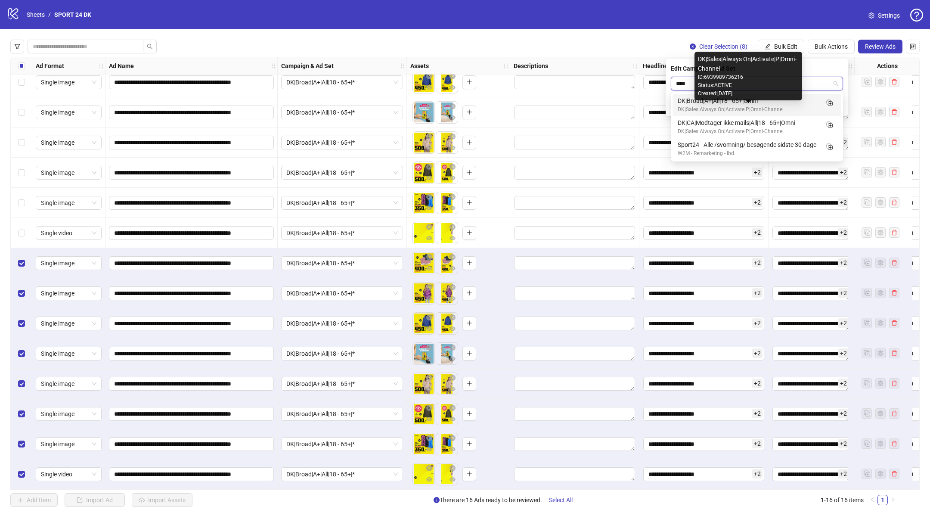
click at [762, 106] on div "DK|Sales|Always On|Activate|P|Omni-Channel" at bounding box center [748, 110] width 141 height 8
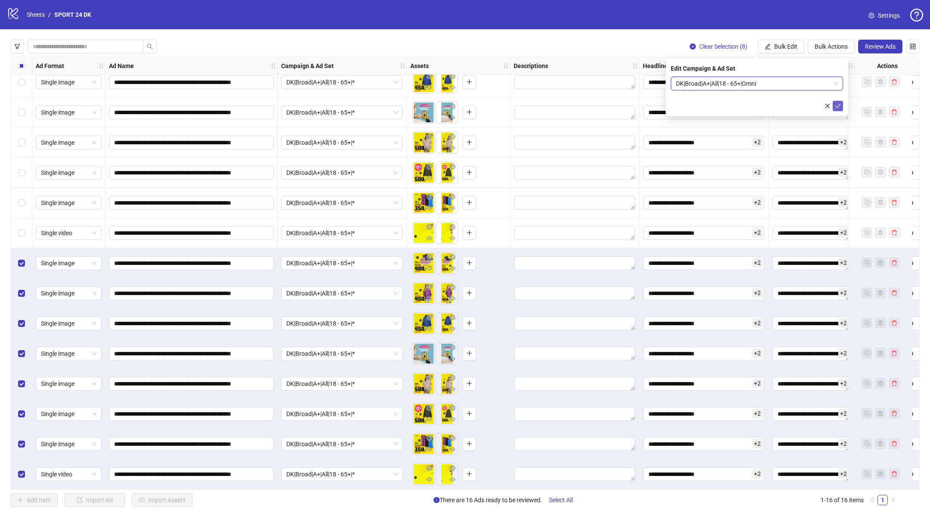
click at [838, 105] on icon "check" at bounding box center [838, 106] width 6 height 6
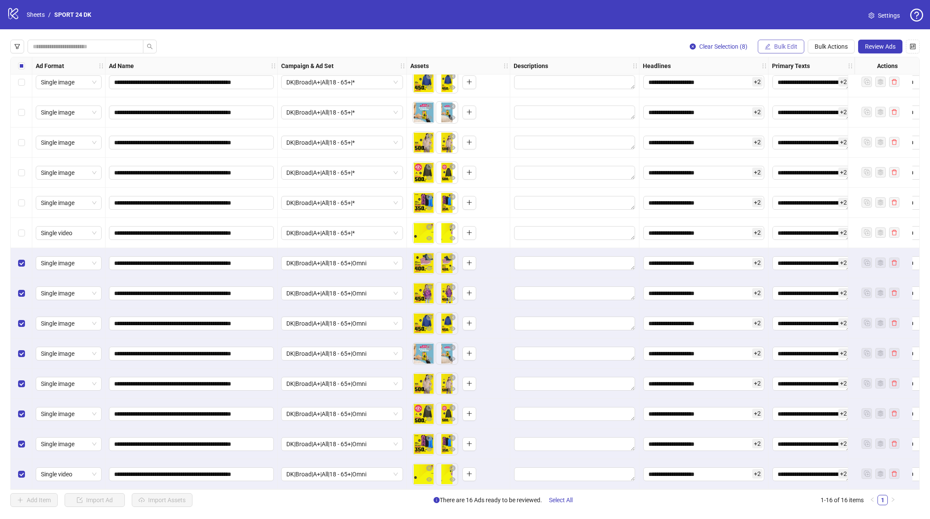
click at [765, 48] on icon "edit" at bounding box center [768, 46] width 6 height 6
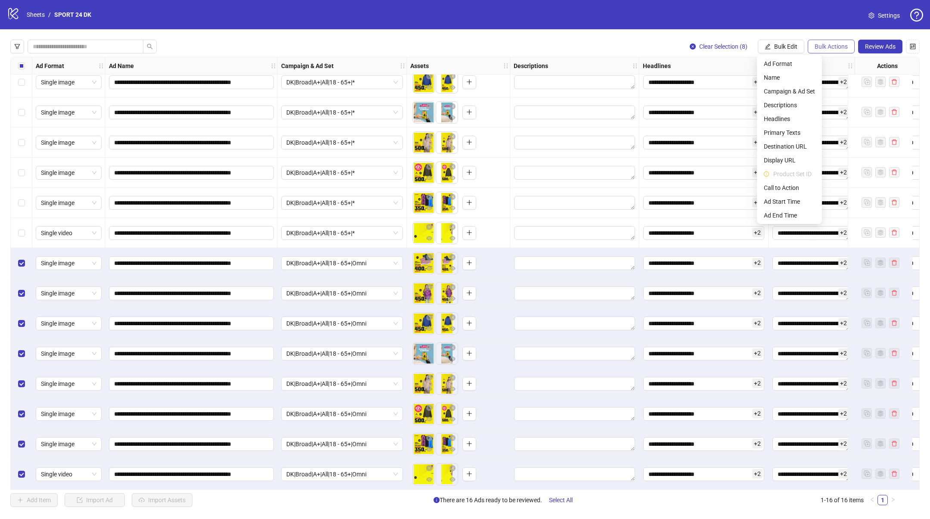
click at [824, 46] on span "Bulk Actions" at bounding box center [831, 46] width 33 height 7
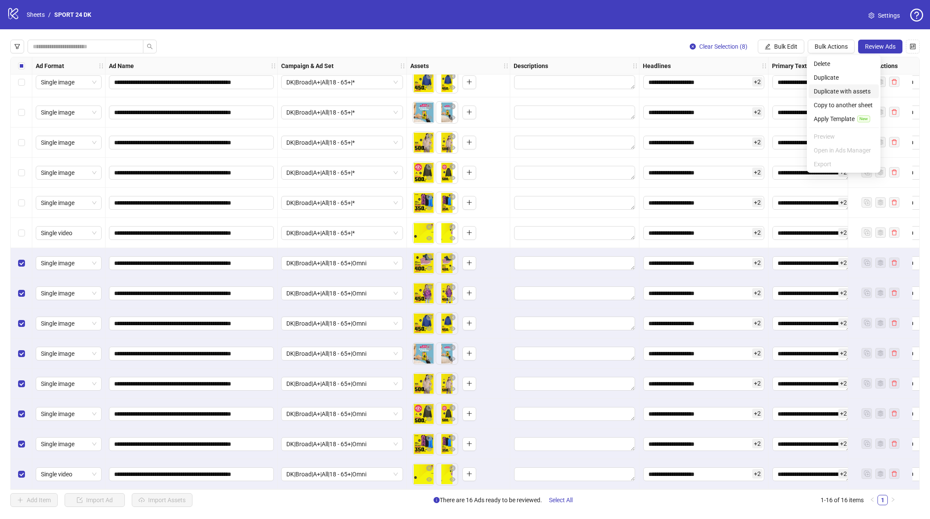
click at [831, 90] on span "Duplicate with assets" at bounding box center [844, 91] width 60 height 9
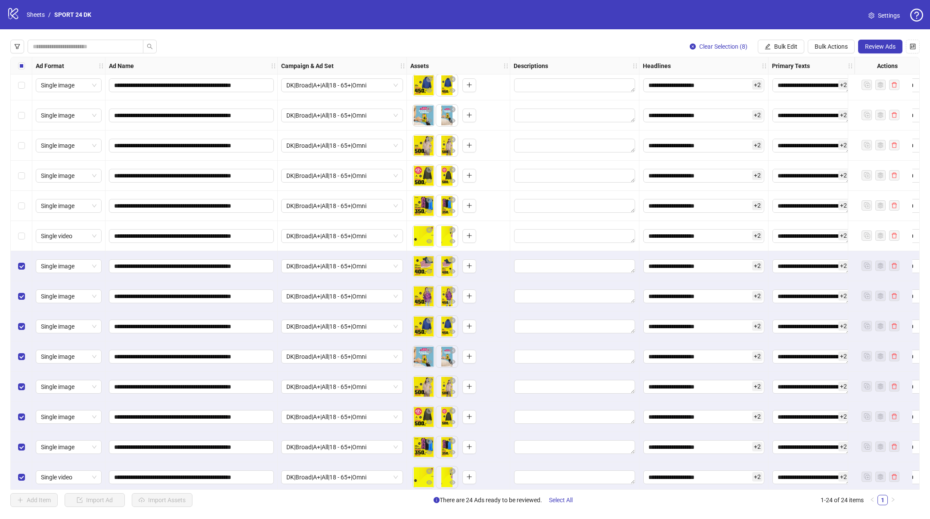
scroll to position [312, 0]
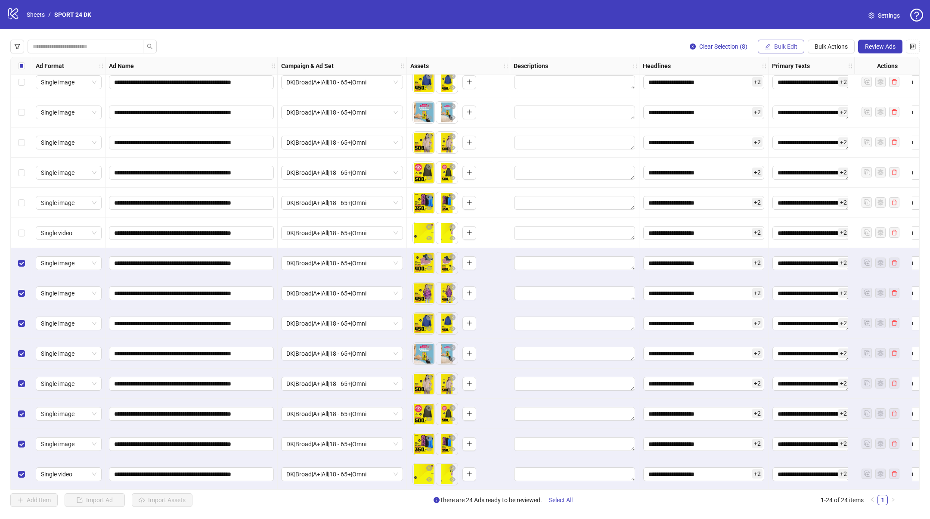
click at [793, 47] on span "Bulk Edit" at bounding box center [785, 46] width 23 height 7
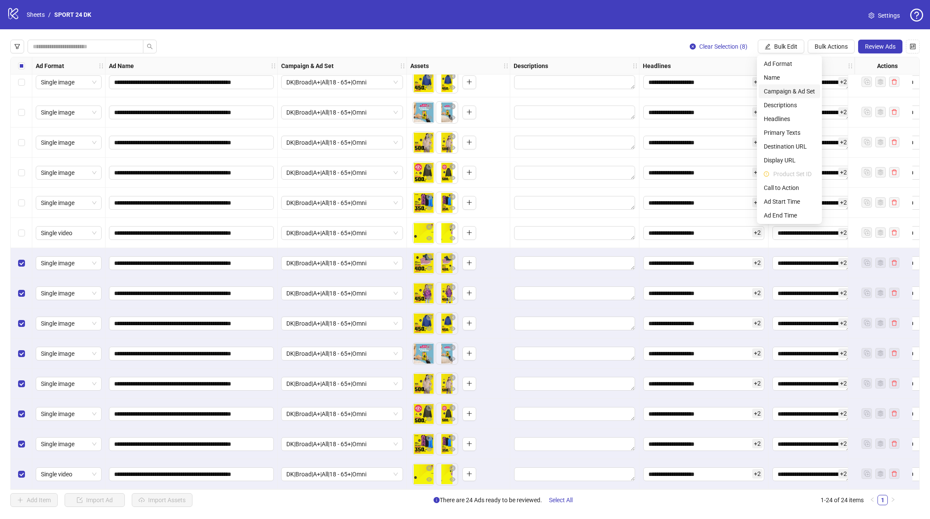
click at [786, 89] on span "Campaign & Ad Set" at bounding box center [789, 91] width 51 height 9
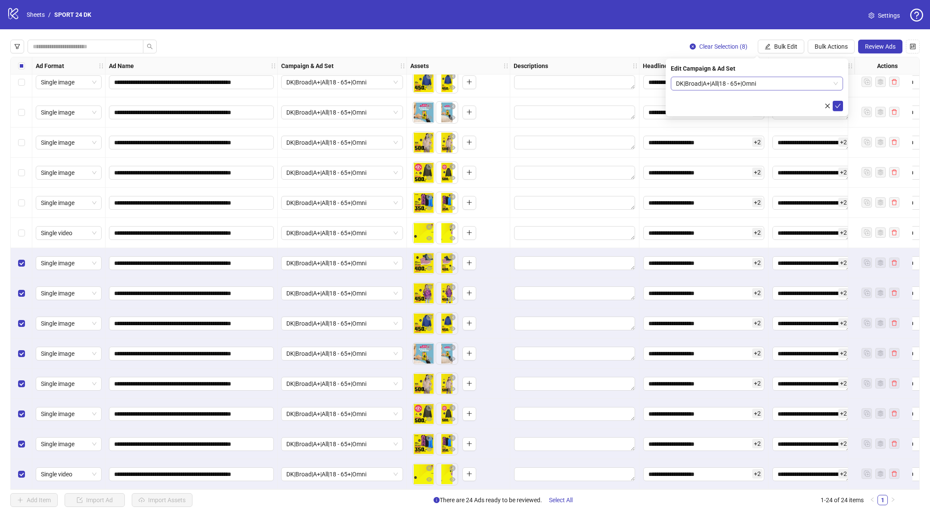
click at [750, 84] on span "DK|Broad|A+|All|18 - 65+|Omni" at bounding box center [757, 83] width 162 height 13
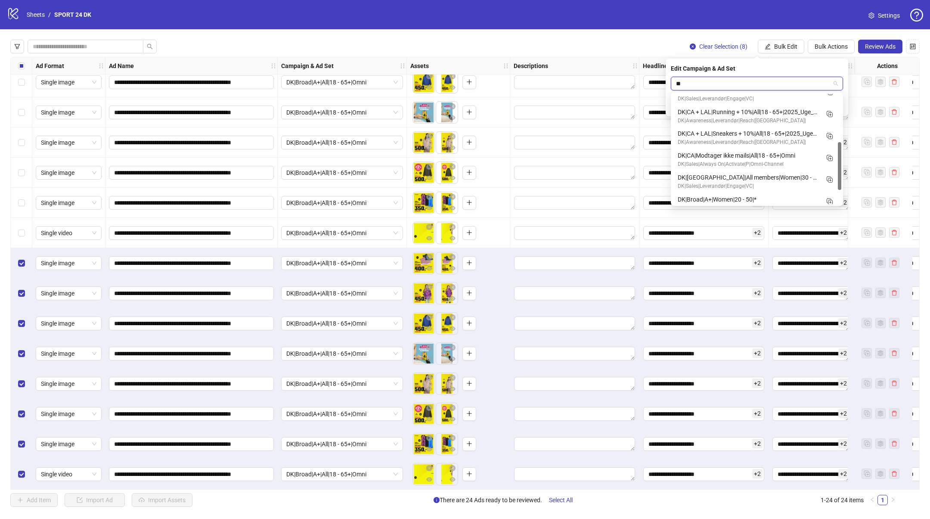
scroll to position [66, 0]
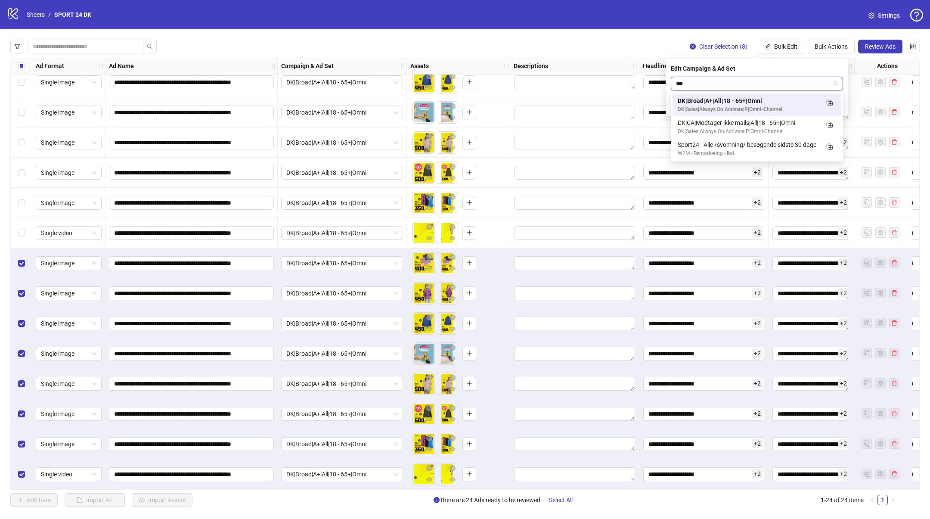
type input "****"
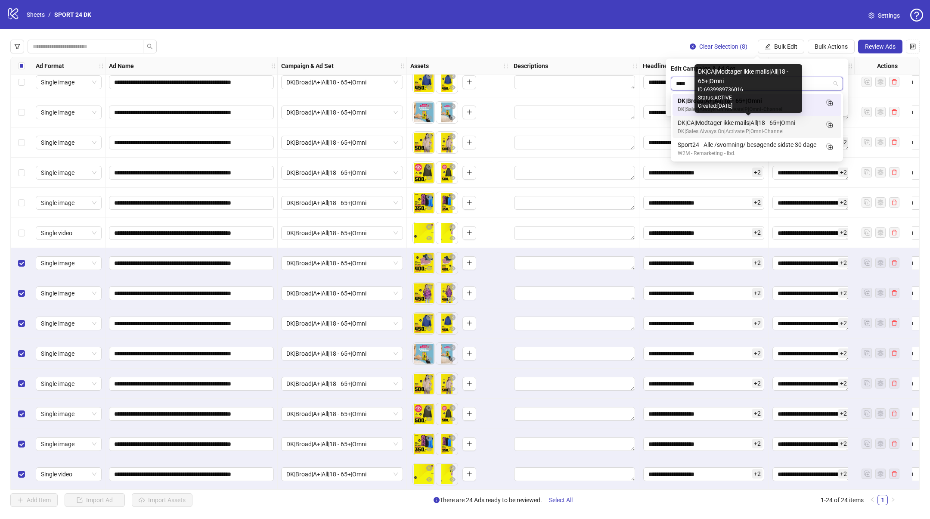
click at [729, 123] on div "DK|CA|Modtager ikke mails|All|18 - 65+|Omni" at bounding box center [748, 122] width 141 height 9
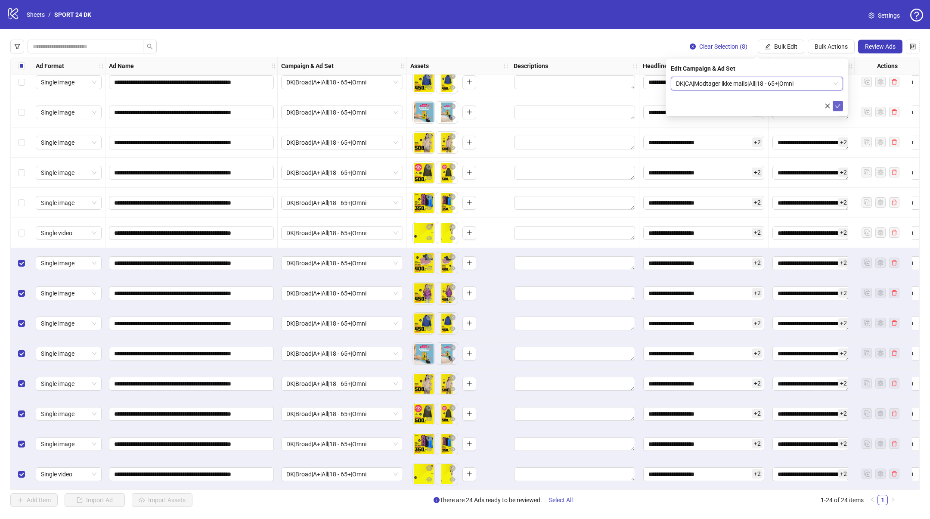
click at [839, 104] on icon "check" at bounding box center [838, 106] width 6 height 6
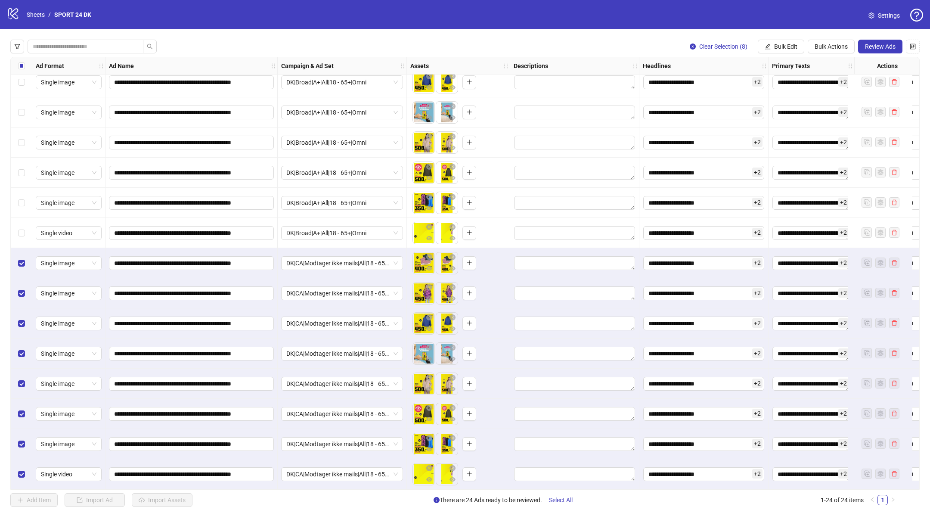
click at [572, 18] on div "logo/logo-mobile Sheets / SPORT 24 DK Settings" at bounding box center [465, 15] width 916 height 16
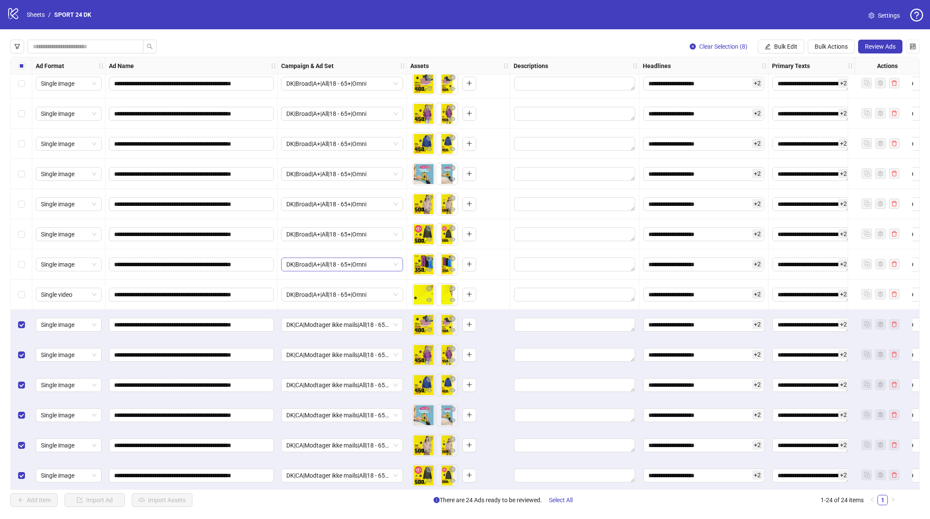
scroll to position [312, 0]
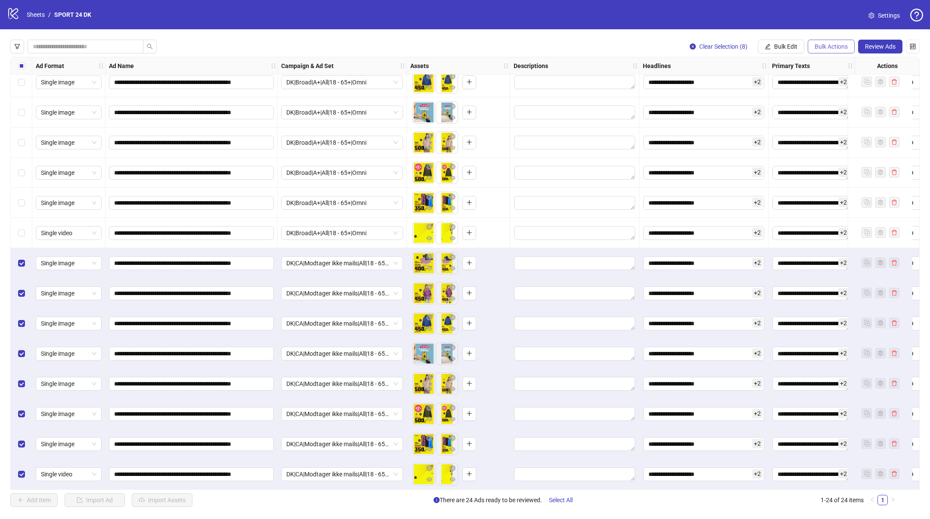
click at [823, 46] on span "Bulk Actions" at bounding box center [831, 46] width 33 height 7
click at [827, 89] on span "Duplicate with assets" at bounding box center [844, 91] width 60 height 9
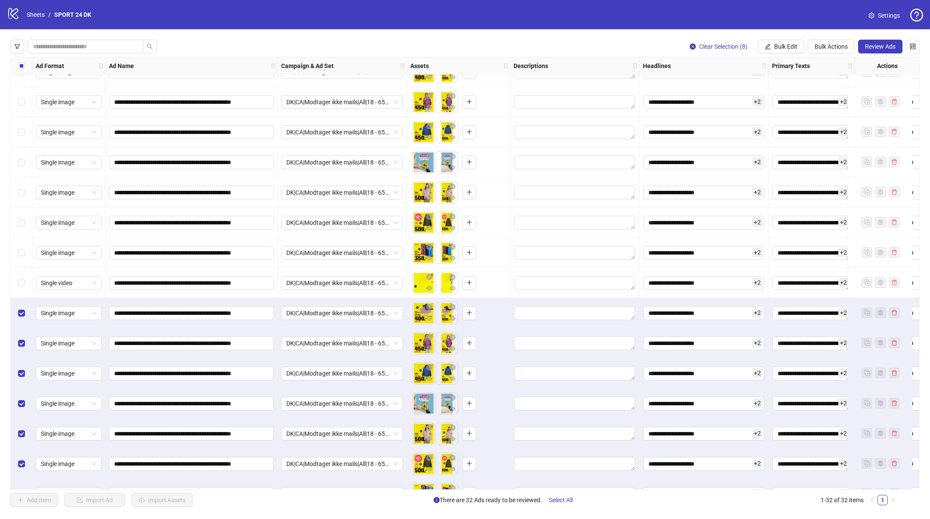
scroll to position [553, 0]
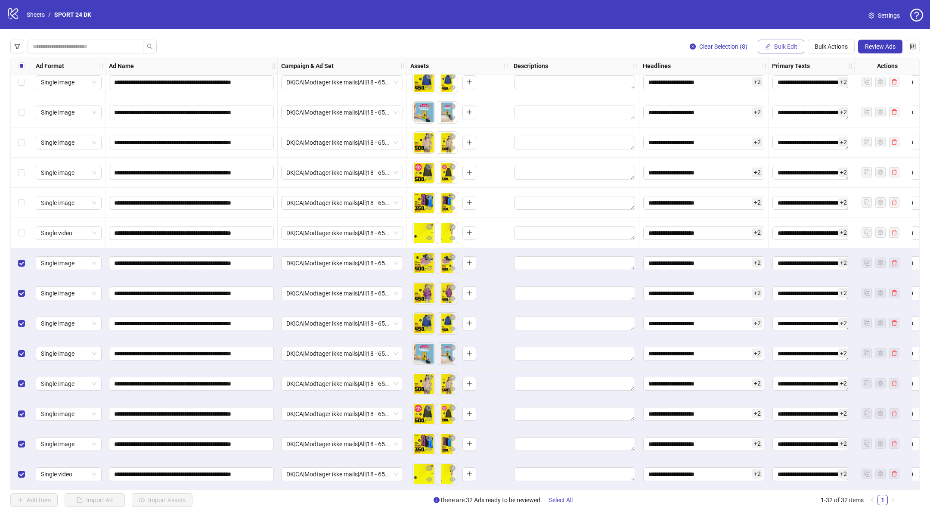
click at [766, 46] on icon "edit" at bounding box center [768, 46] width 6 height 6
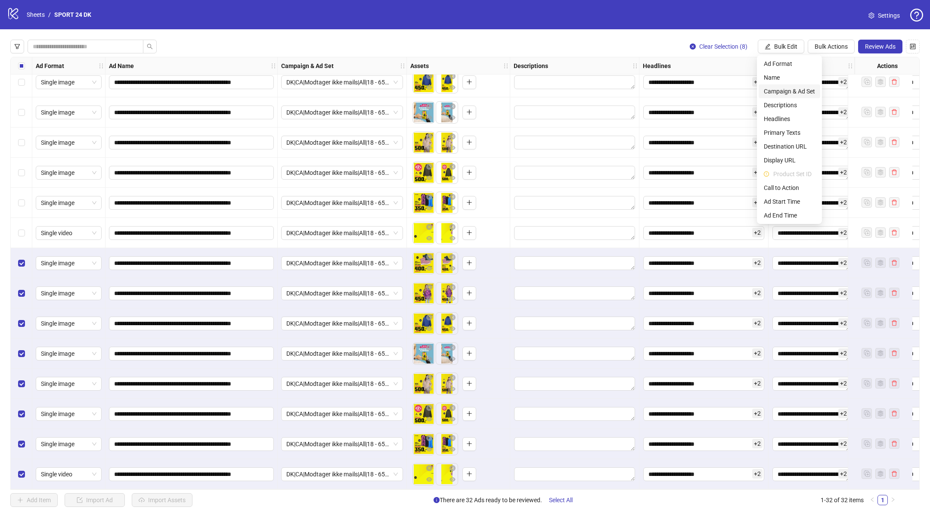
click at [770, 91] on span "Campaign & Ad Set" at bounding box center [789, 91] width 51 height 9
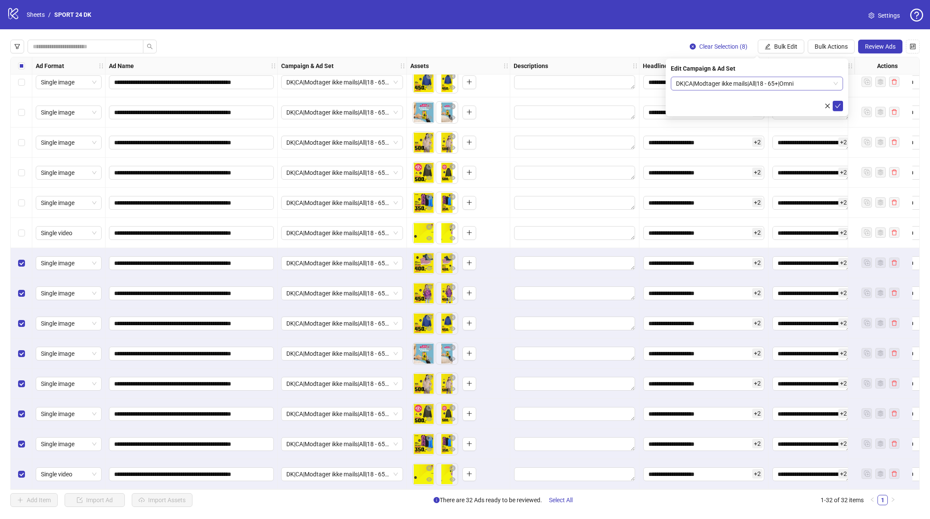
click at [713, 89] on span "DK|CA|Modtager ikke mails|All|18 - 65+|Omni" at bounding box center [757, 83] width 162 height 13
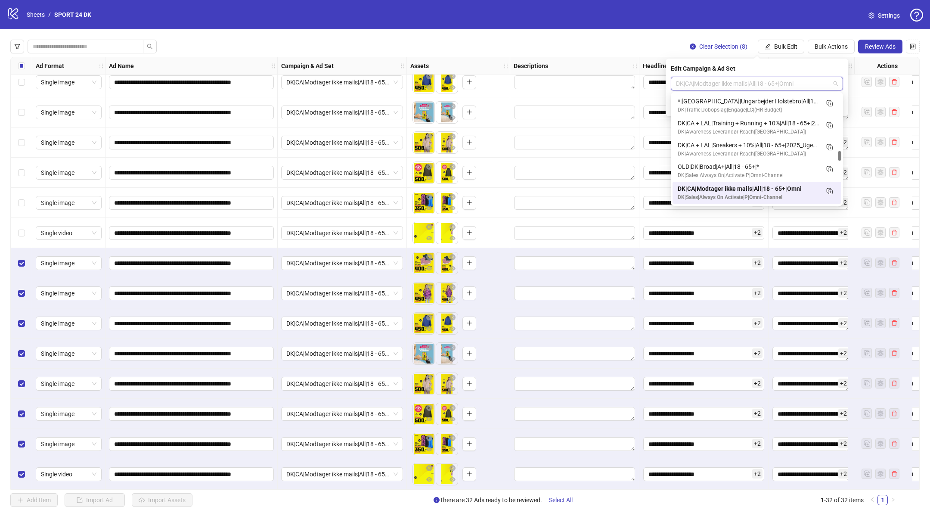
paste input "**********"
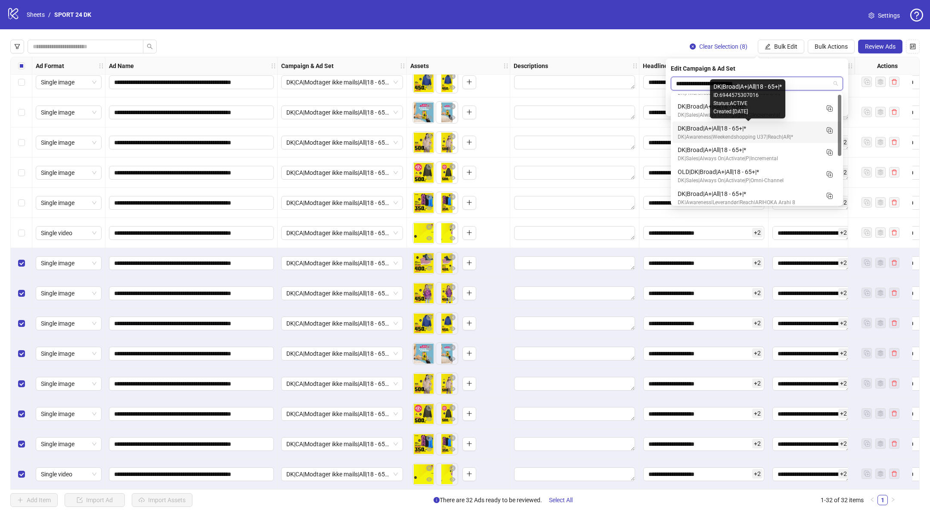
scroll to position [0, 0]
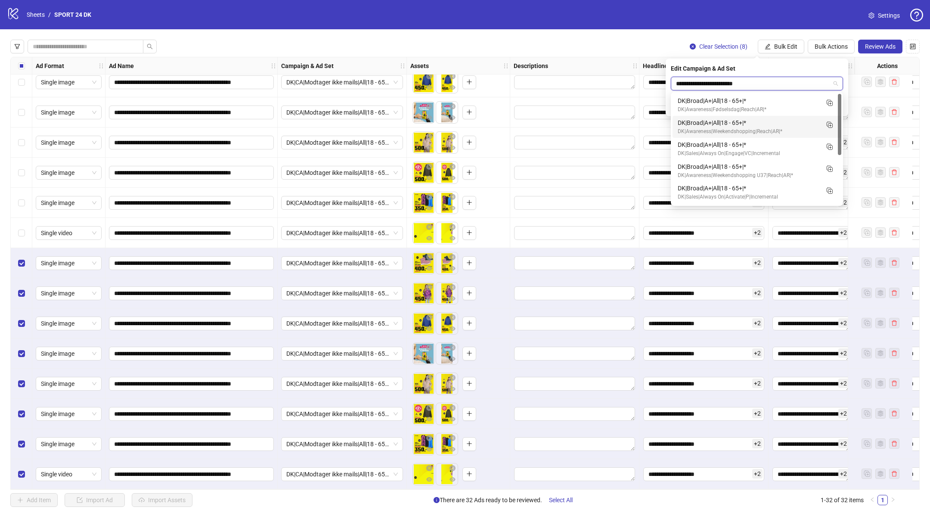
type input "**********"
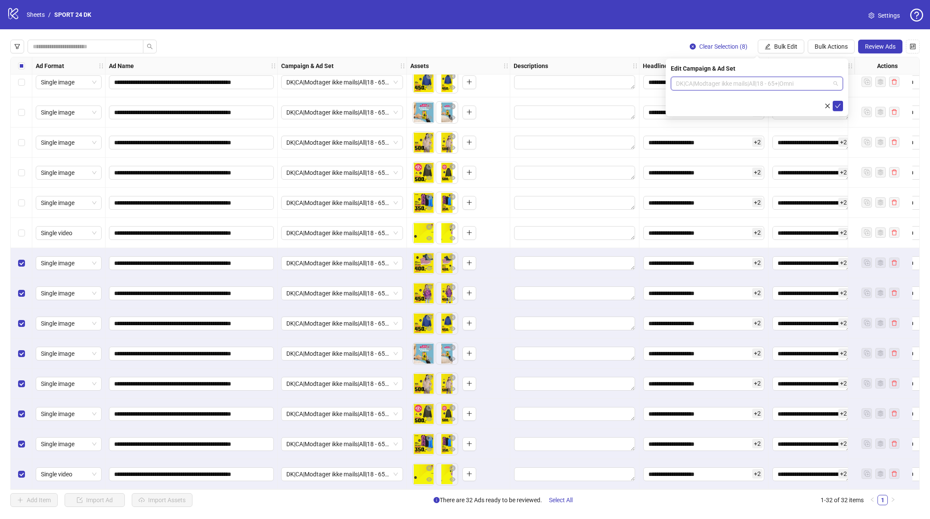
click at [726, 86] on span "DK|CA|Modtager ikke mails|All|18 - 65+|Omni" at bounding box center [757, 83] width 162 height 13
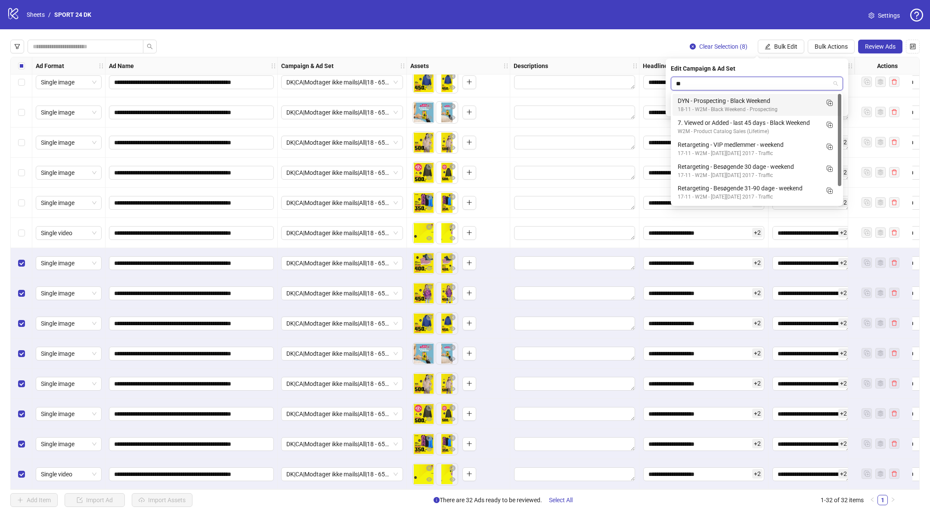
type input "*"
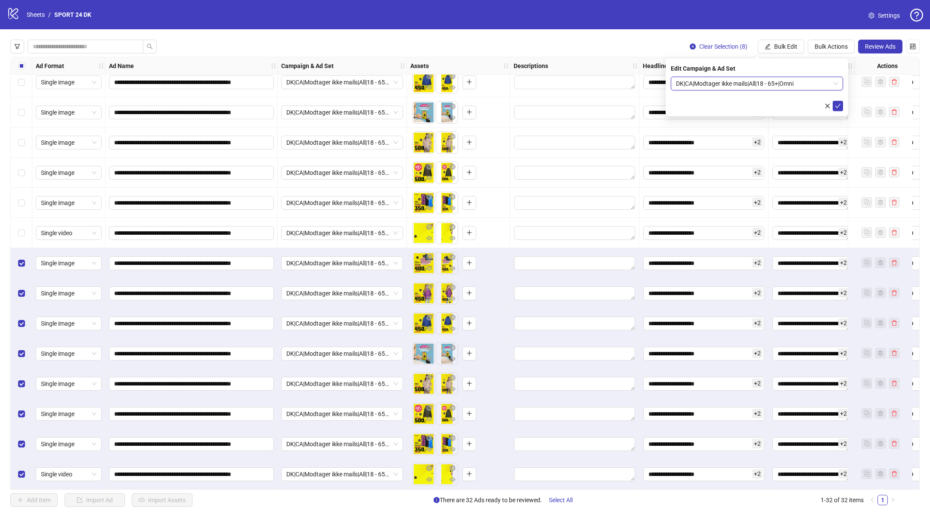
click at [702, 83] on span "DK|CA|Modtager ikke mails|All|18 - 65+|Omni" at bounding box center [757, 83] width 162 height 13
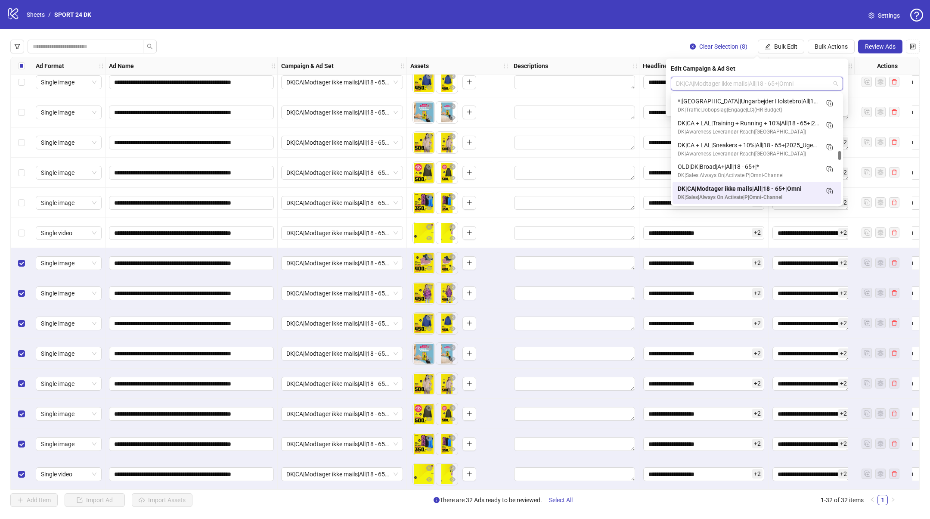
paste input "**********"
type input "**********"
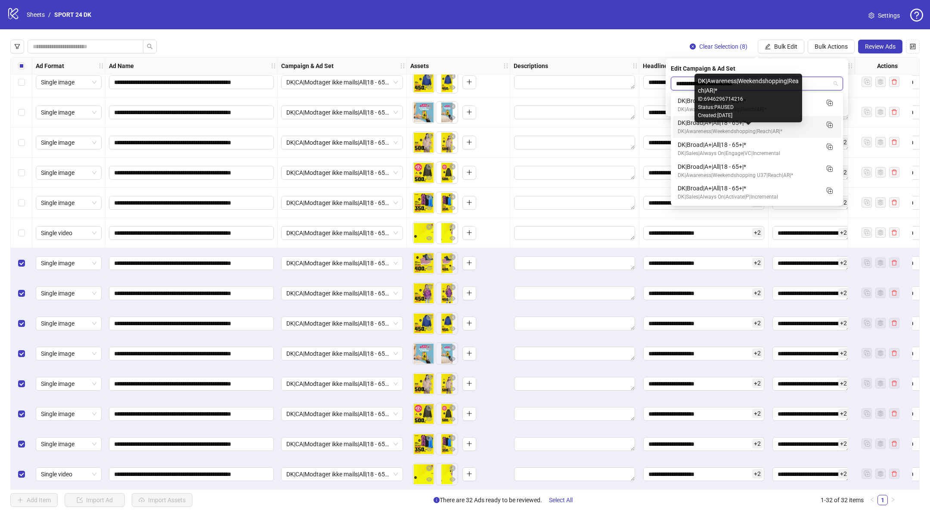
click at [773, 129] on div "DK|Awareness|Weekendshopping|Reach|AR|*" at bounding box center [748, 131] width 141 height 8
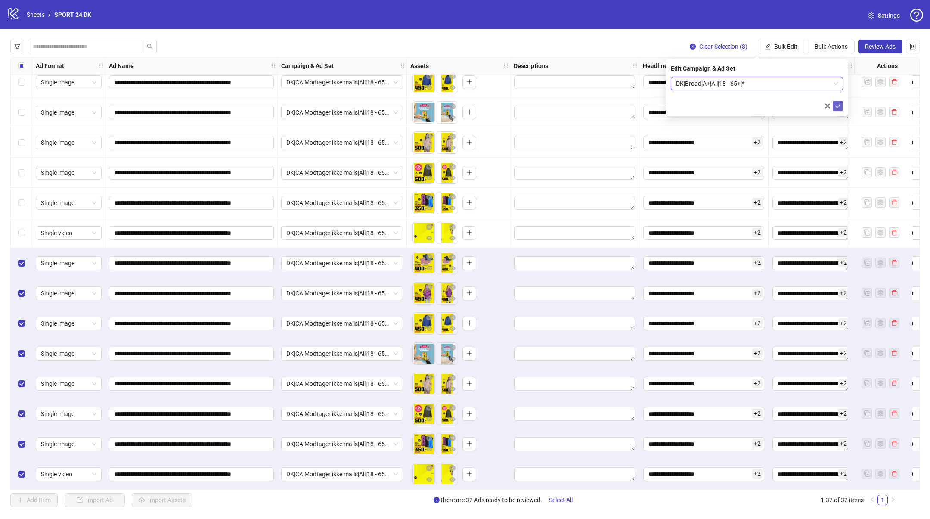
click at [836, 104] on icon "check" at bounding box center [838, 106] width 6 height 6
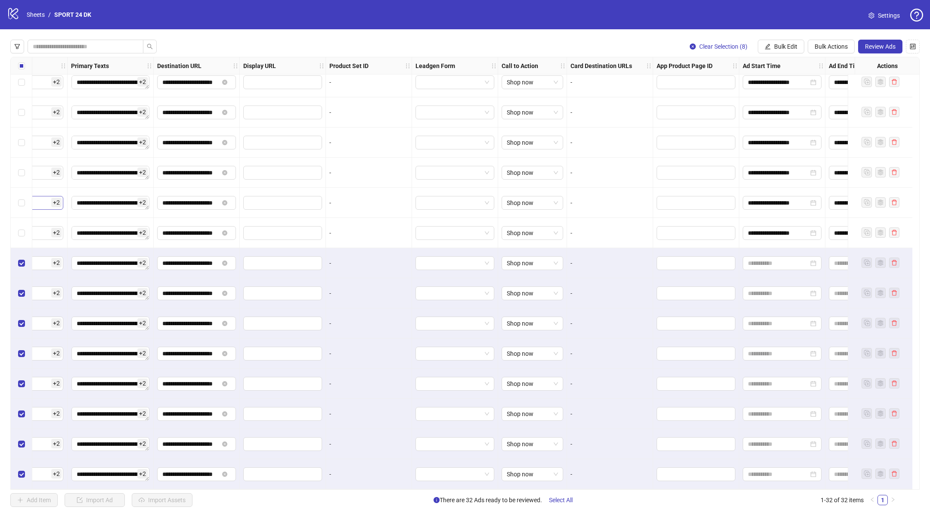
scroll to position [553, 765]
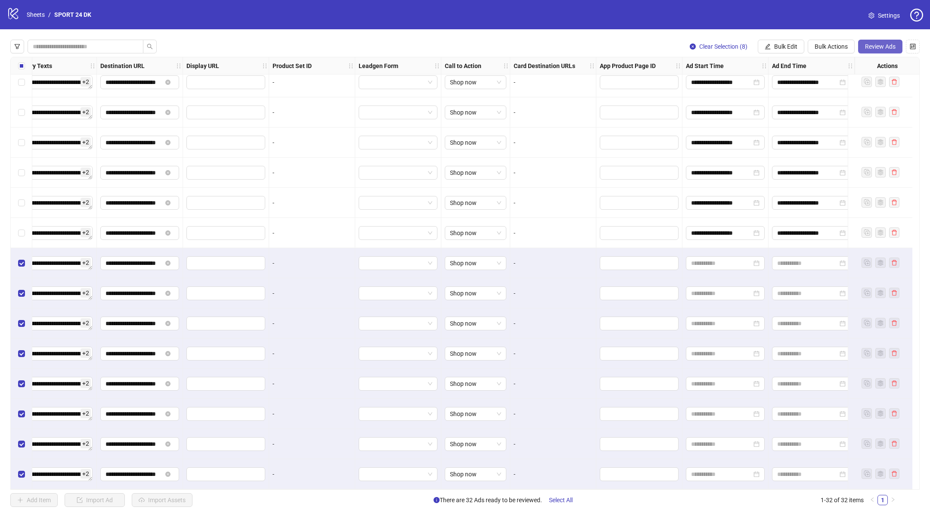
click at [888, 43] on span "Review Ads" at bounding box center [880, 46] width 31 height 7
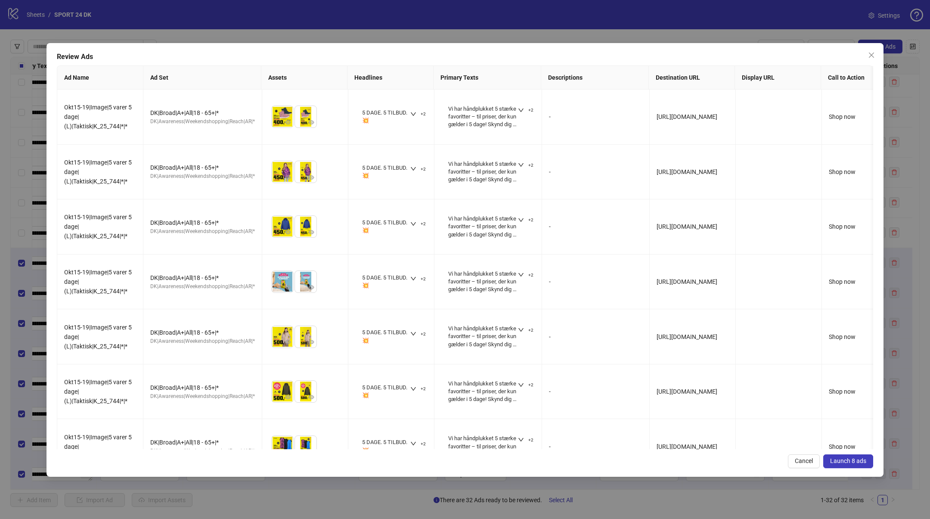
click at [875, 57] on icon "close" at bounding box center [871, 55] width 7 height 7
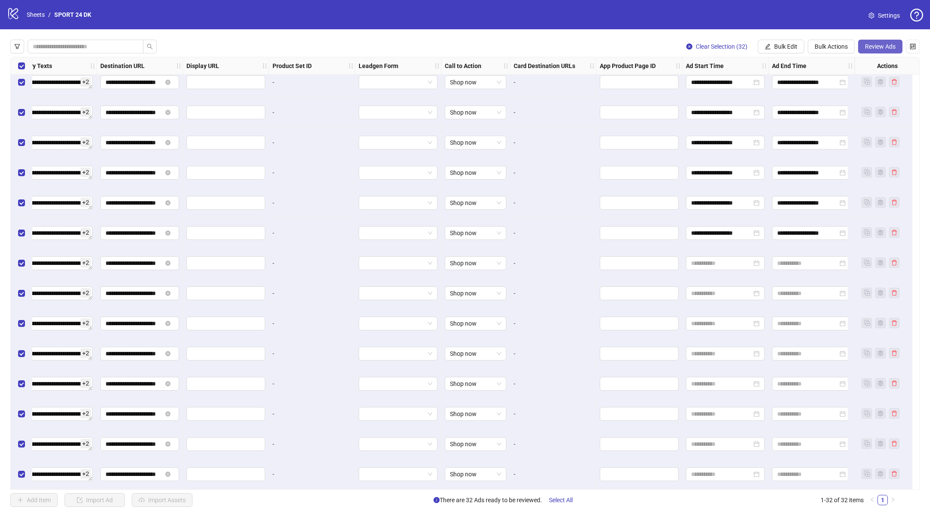
click at [878, 45] on span "Review Ads" at bounding box center [880, 46] width 31 height 7
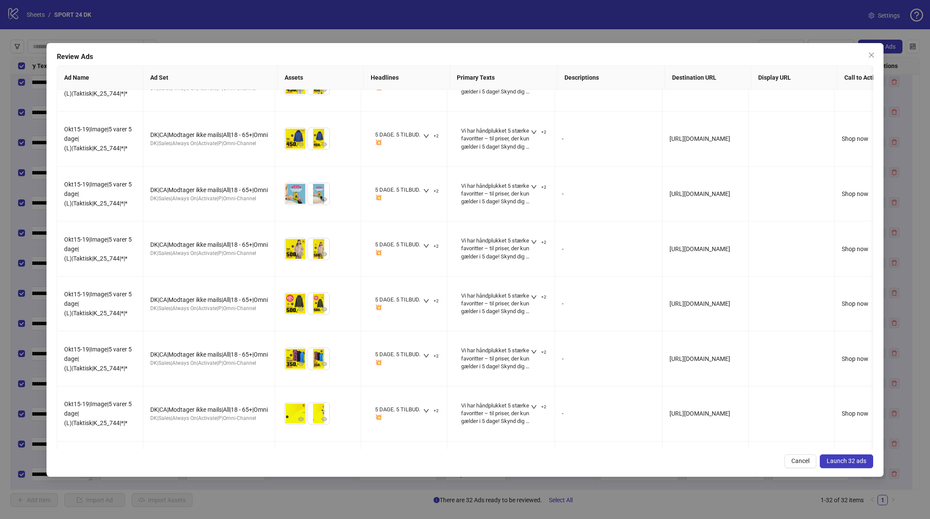
scroll to position [1116, 0]
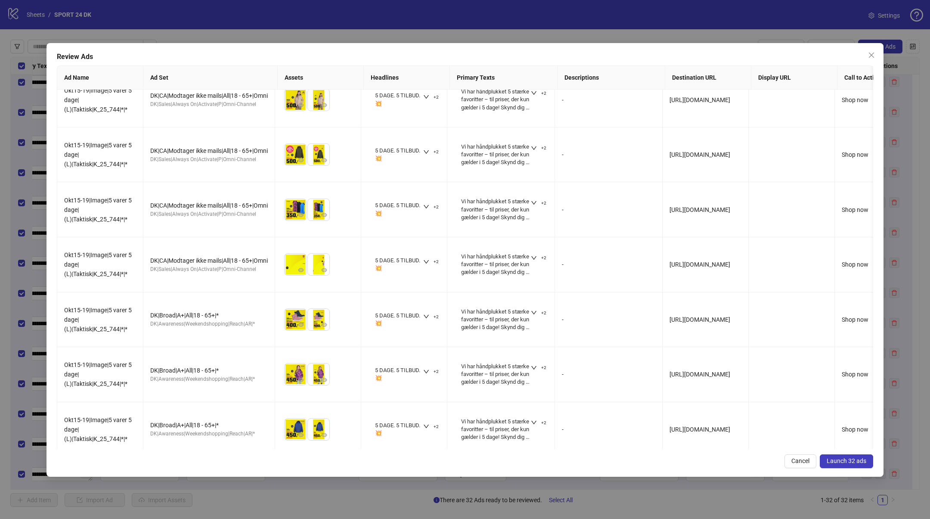
click at [838, 459] on span "Launch 32 ads" at bounding box center [847, 460] width 40 height 7
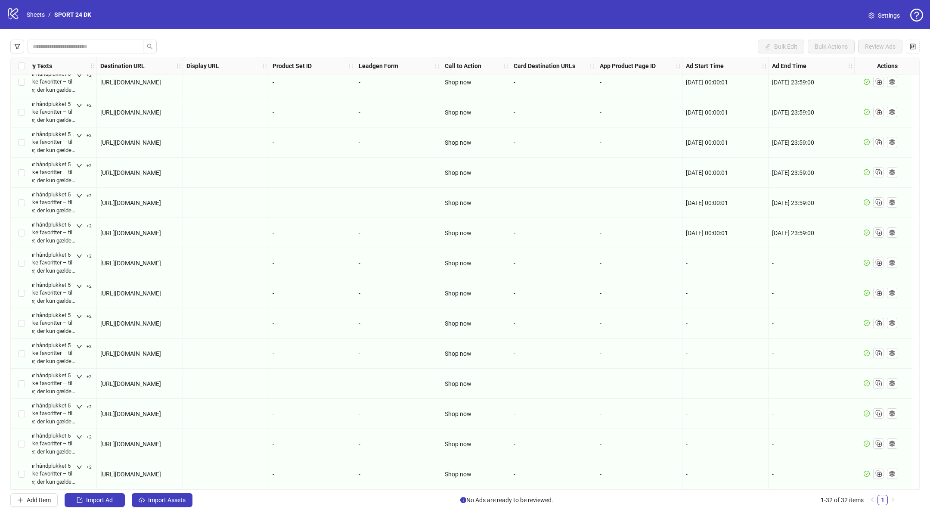
click at [453, 19] on div "logo/logo-mobile Sheets / SPORT 24 DK Settings" at bounding box center [465, 15] width 916 height 16
